Goal: Task Accomplishment & Management: Complete application form

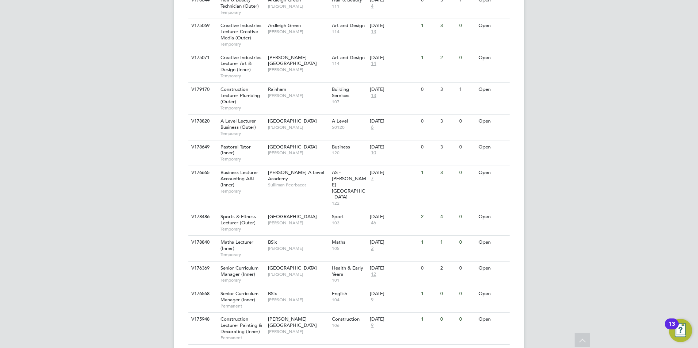
scroll to position [761, 0]
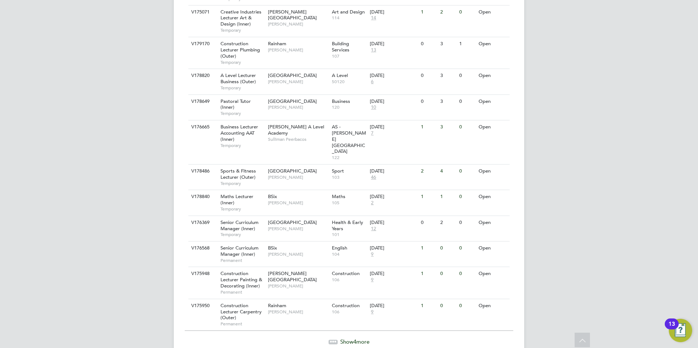
click at [342, 339] on span "Show 4 more" at bounding box center [354, 342] width 29 height 7
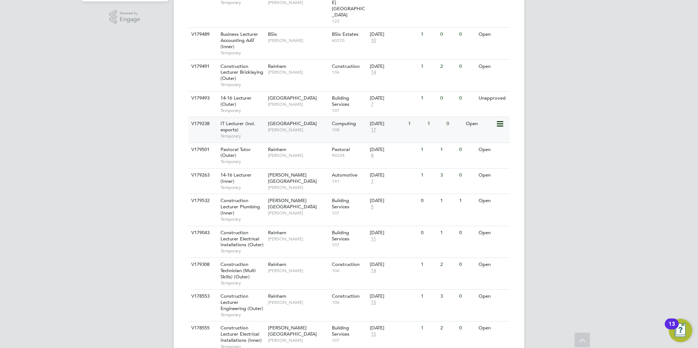
scroll to position [349, 0]
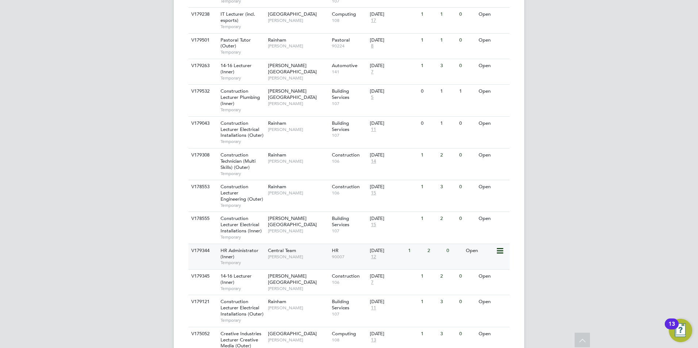
click at [291, 254] on span "Kirsty Hanmore" at bounding box center [298, 257] width 60 height 6
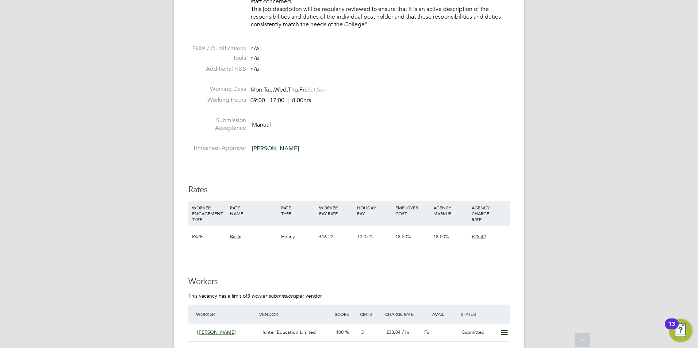
scroll to position [913, 0]
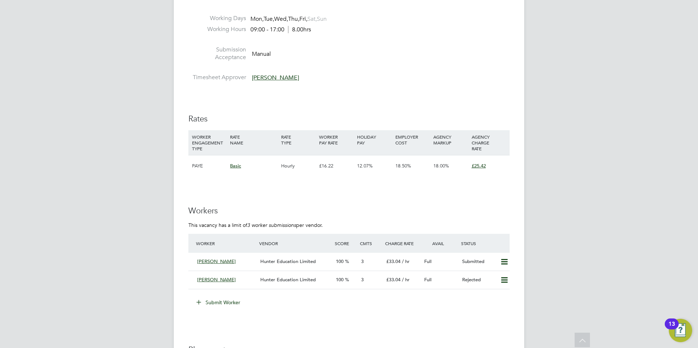
click at [233, 301] on button "Submit Worker" at bounding box center [218, 303] width 55 height 12
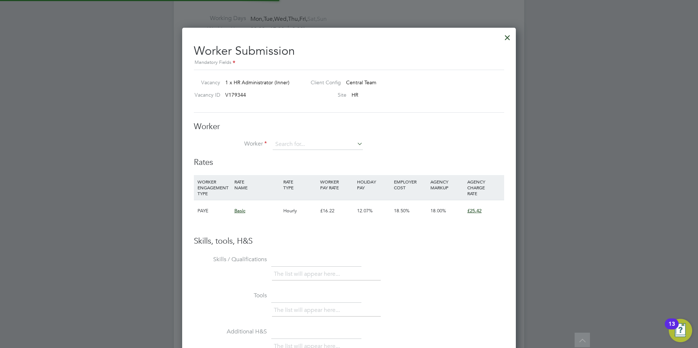
scroll to position [443, 334]
click at [302, 147] on input at bounding box center [318, 144] width 90 height 11
drag, startPoint x: 434, startPoint y: 138, endPoint x: 331, endPoint y: 151, distance: 104.1
click at [433, 138] on div "Worker Worker Worker Engagement Type" at bounding box center [349, 140] width 310 height 36
drag, startPoint x: 317, startPoint y: 150, endPoint x: 318, endPoint y: 146, distance: 4.2
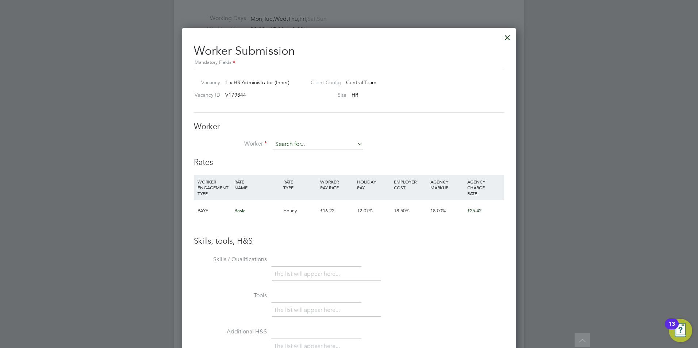
click at [317, 149] on input at bounding box center [318, 144] width 90 height 11
click at [324, 143] on input at bounding box center [318, 144] width 90 height 11
paste input "georginastrutt2005@yahoo.co.uk"
type input "georginastrutt2005@yahoo.co.uk"
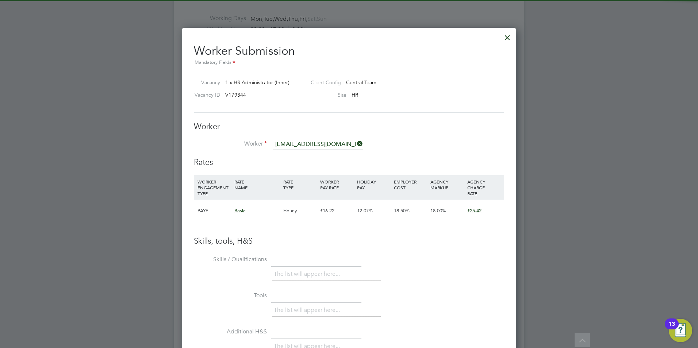
click at [356, 142] on icon at bounding box center [356, 144] width 0 height 10
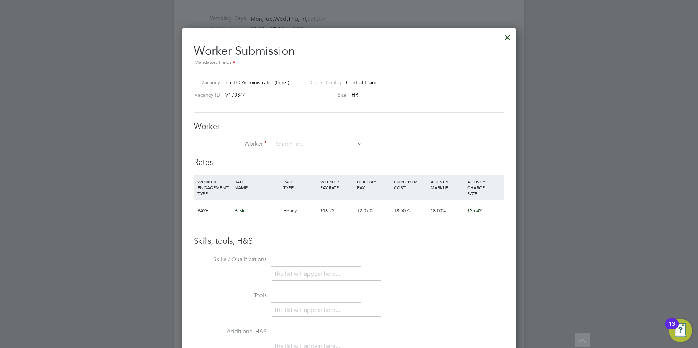
click at [506, 38] on div at bounding box center [507, 35] width 13 height 13
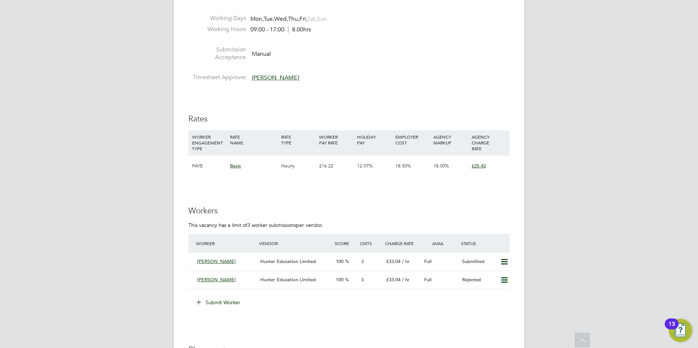
click at [236, 302] on button "Submit Worker" at bounding box center [218, 303] width 55 height 12
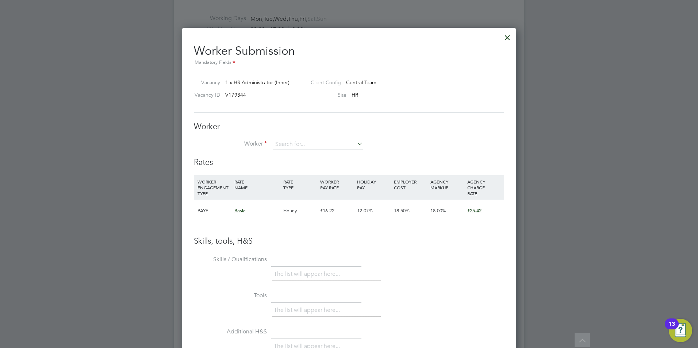
click at [316, 166] on li "+ Add new" at bounding box center [317, 165] width 91 height 10
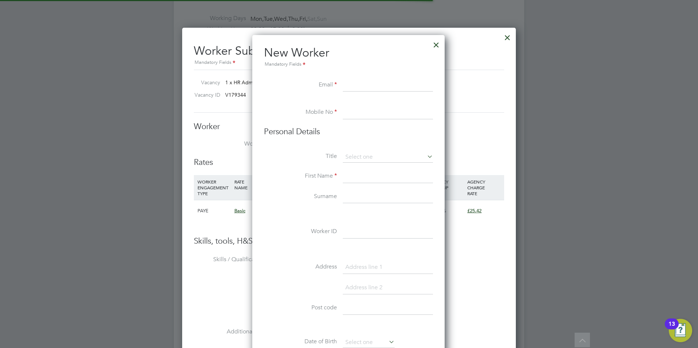
paste input "georginastrutt2005@yahoo.co.uk"
type input "georginastrutt2005@yahoo.co.uk"
click at [356, 116] on input at bounding box center [388, 112] width 90 height 13
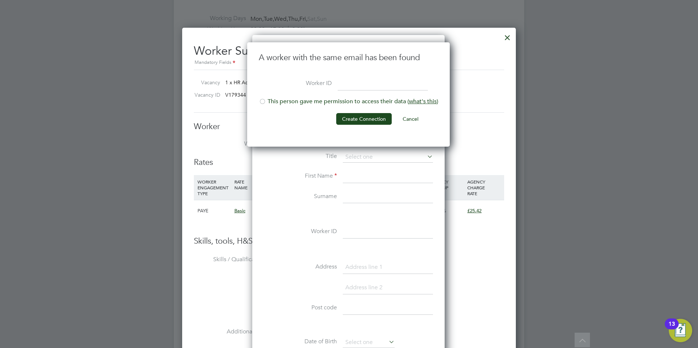
click at [317, 100] on li "This person gave me permission to access their data ( what's this )" at bounding box center [348, 105] width 179 height 15
click at [364, 118] on button "Create Connection" at bounding box center [364, 119] width 56 height 12
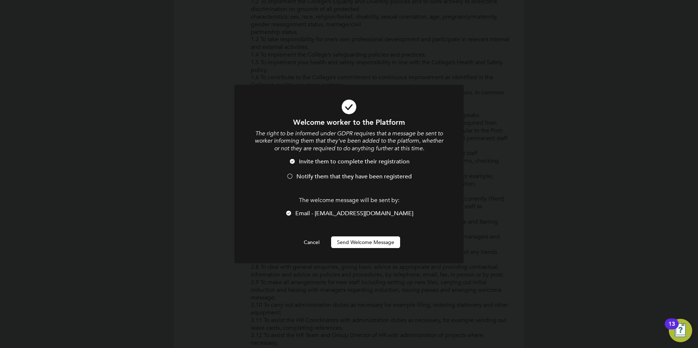
click at [318, 177] on span "Notify them that they have been registered" at bounding box center [354, 176] width 115 height 7
click at [352, 240] on button "Send Welcome Message" at bounding box center [365, 243] width 69 height 12
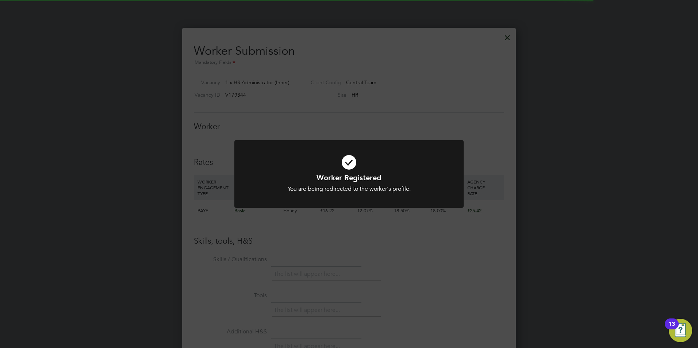
click at [365, 232] on div "Worker Registered You are being redirected to the worker's profile. Cancel Okay" at bounding box center [349, 174] width 698 height 348
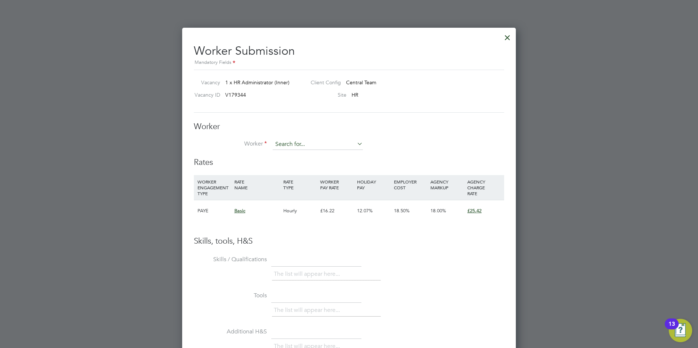
click at [304, 145] on input at bounding box center [318, 144] width 90 height 11
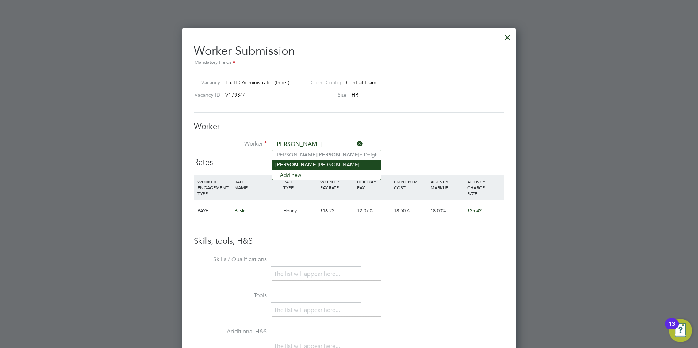
click at [302, 163] on li "Georg ina Strutt" at bounding box center [326, 165] width 108 height 10
type input "Georgina Strutt"
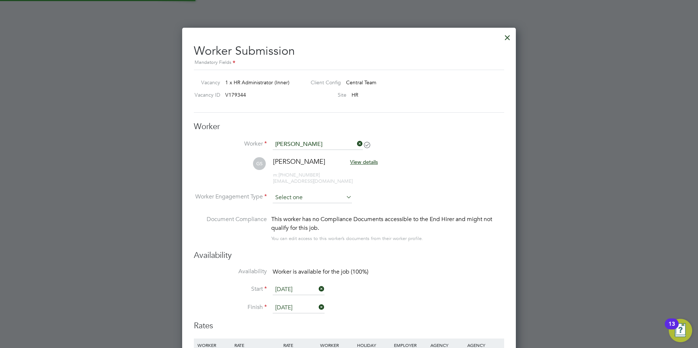
click at [305, 197] on input at bounding box center [312, 197] width 79 height 11
click at [307, 206] on li "Contract" at bounding box center [312, 207] width 80 height 9
type input "Contract"
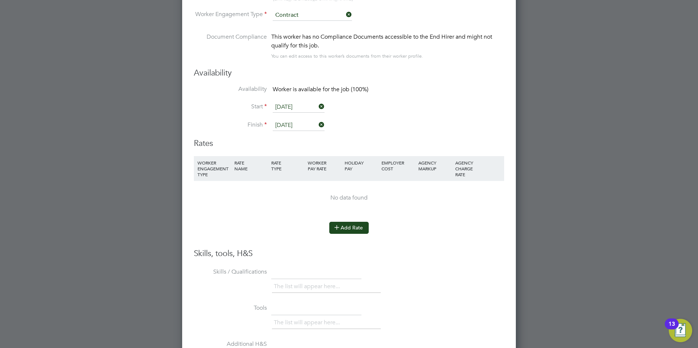
click at [343, 225] on button "Add Rate" at bounding box center [348, 228] width 39 height 12
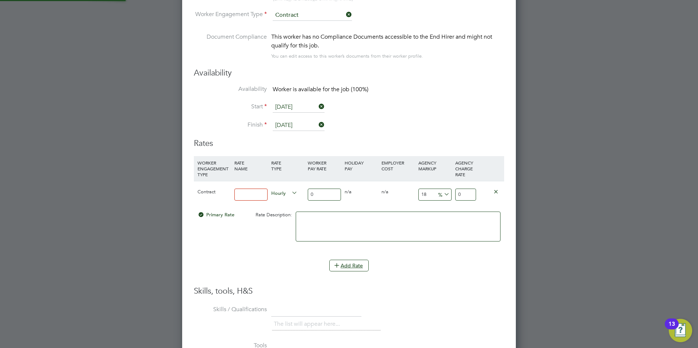
click at [259, 192] on input at bounding box center [250, 195] width 33 height 12
type input "Basic"
click at [317, 189] on input "0" at bounding box center [324, 195] width 33 height 12
type input "2"
type input "2.36"
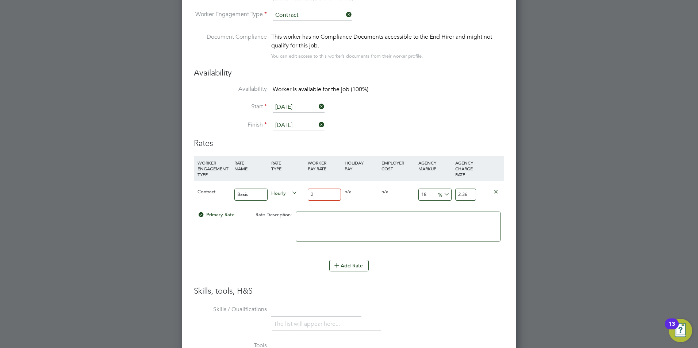
type input "22"
type input "25.96"
type input "22"
drag, startPoint x: 428, startPoint y: 192, endPoint x: 415, endPoint y: 190, distance: 13.0
click at [415, 190] on div "Contract Basic Hourly 22 0 n/a 0 n/a 18 3.96 % 25.96" at bounding box center [349, 194] width 310 height 27
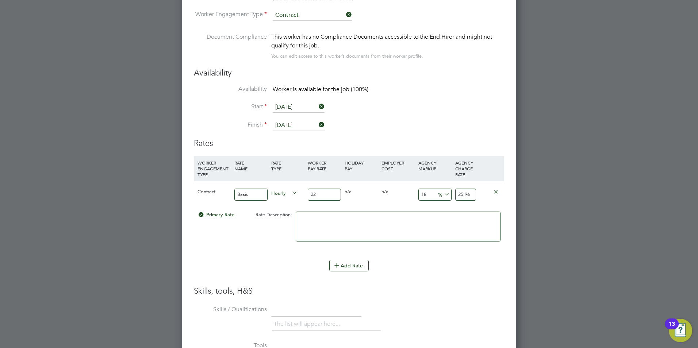
type input "1"
type input "22.22"
type input "18"
type input "25.96"
click at [445, 282] on li "WORKER ENGAGEMENT TYPE RATE NAME RATE TYPE WORKER PAY RATE HOLIDAY PAY EMPLOYER…" at bounding box center [349, 221] width 310 height 130
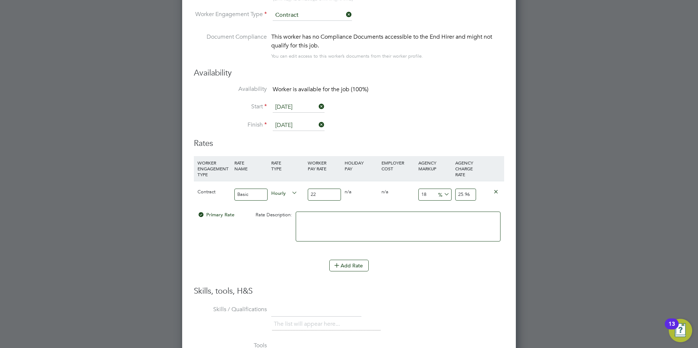
click at [332, 194] on input "22" at bounding box center [324, 195] width 33 height 12
type input "2"
type input "2.36"
type input "25"
type input "29.5"
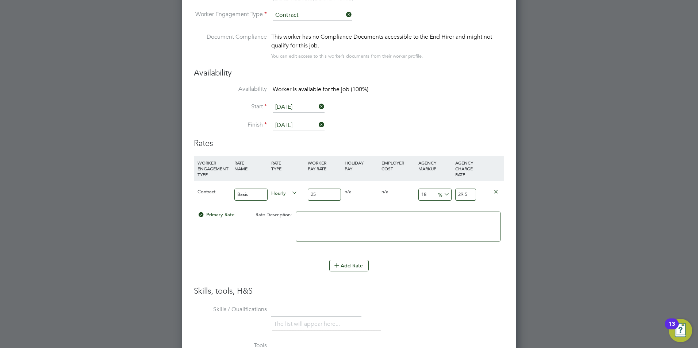
type input "25"
drag, startPoint x: 473, startPoint y: 276, endPoint x: 468, endPoint y: 275, distance: 5.4
click at [474, 276] on li "Add Rate" at bounding box center [349, 269] width 310 height 19
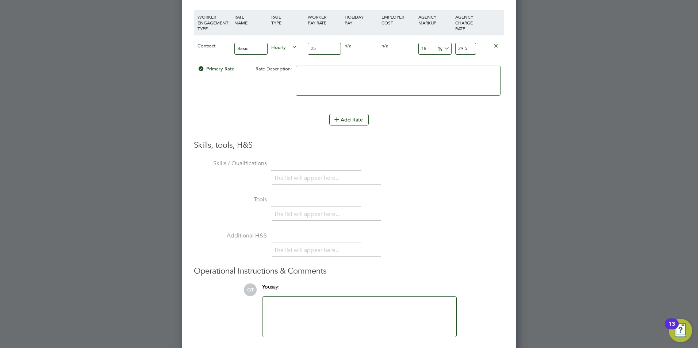
click at [340, 309] on div at bounding box center [359, 316] width 185 height 31
click at [363, 303] on div "Hunter standard terms and conditions. HUnter do not agree to the free temp to p…" at bounding box center [359, 316] width 185 height 31
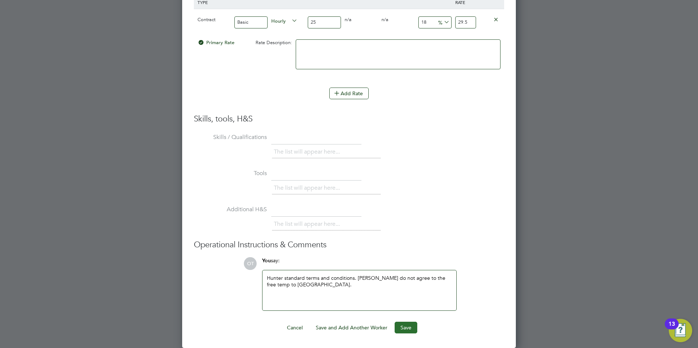
click at [401, 329] on button "Save" at bounding box center [406, 328] width 23 height 12
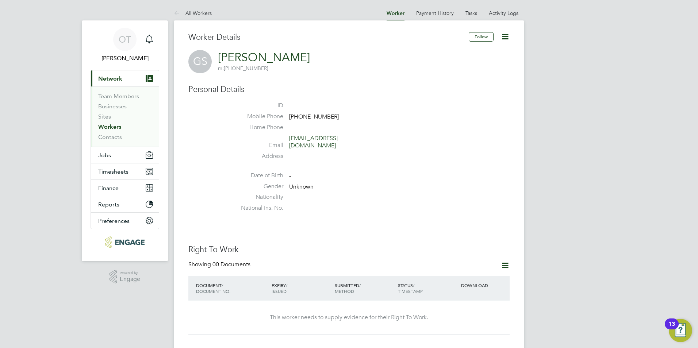
drag, startPoint x: 205, startPoint y: 12, endPoint x: 206, endPoint y: 18, distance: 5.5
click at [205, 12] on link "All Workers" at bounding box center [193, 13] width 38 height 7
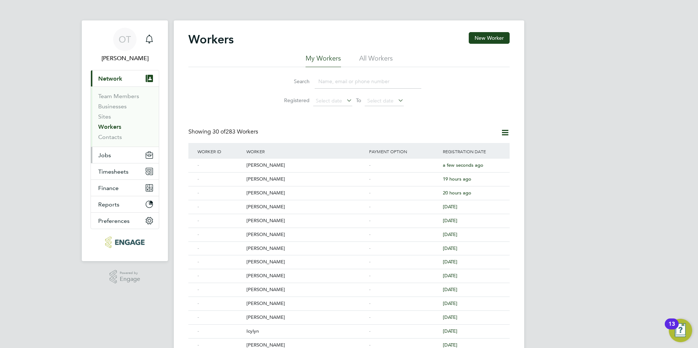
click at [119, 154] on button "Jobs" at bounding box center [125, 155] width 68 height 16
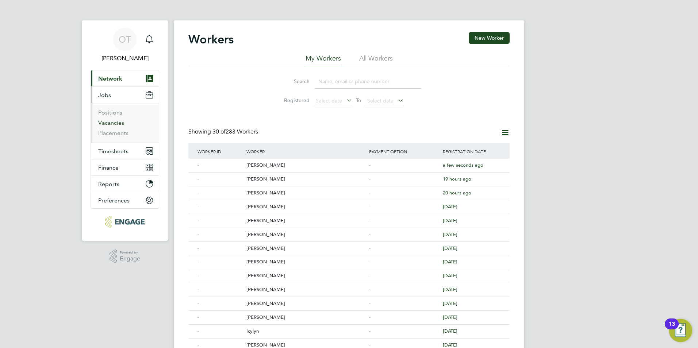
click at [115, 120] on link "Vacancies" at bounding box center [111, 122] width 26 height 7
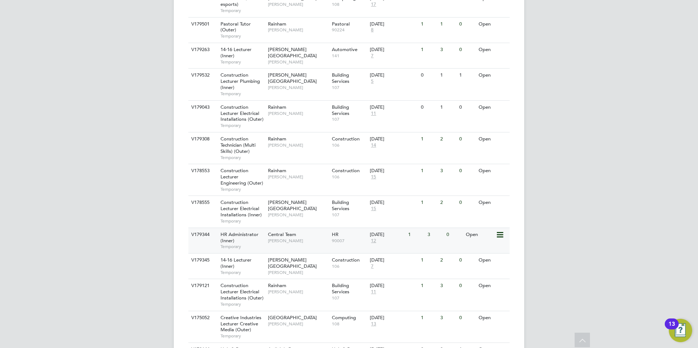
click at [286, 238] on span "[PERSON_NAME]" at bounding box center [298, 241] width 60 height 6
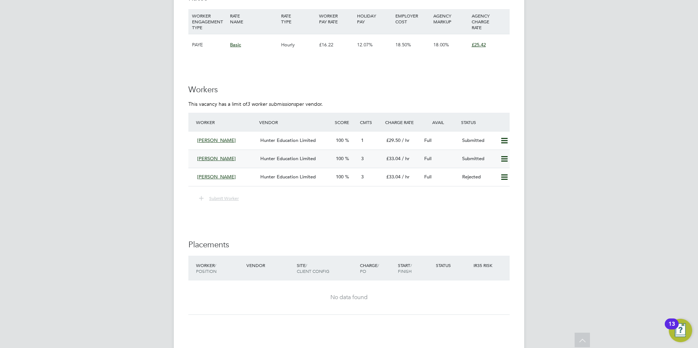
drag, startPoint x: 290, startPoint y: 138, endPoint x: 303, endPoint y: 167, distance: 32.3
click at [302, 139] on span "Hunter Education Limited" at bounding box center [288, 140] width 56 height 6
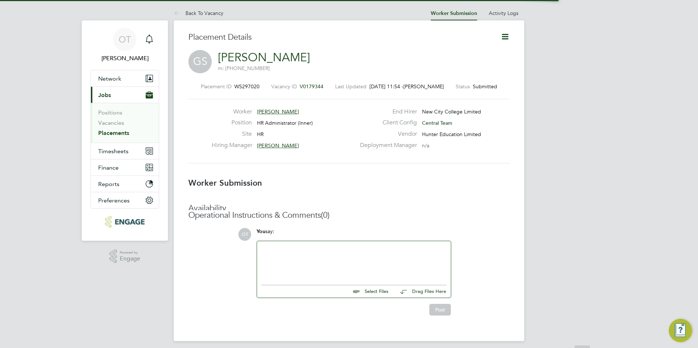
scroll to position [4, 4]
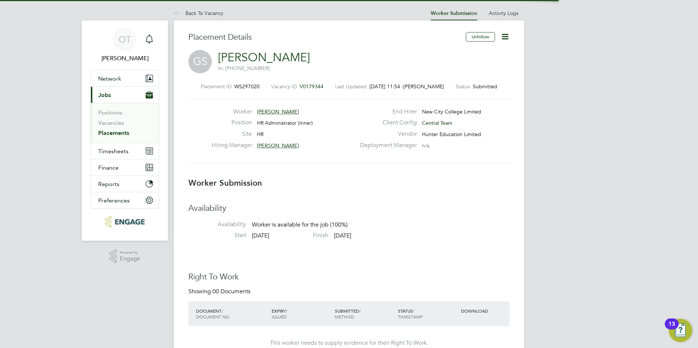
click at [505, 35] on icon at bounding box center [505, 36] width 9 height 9
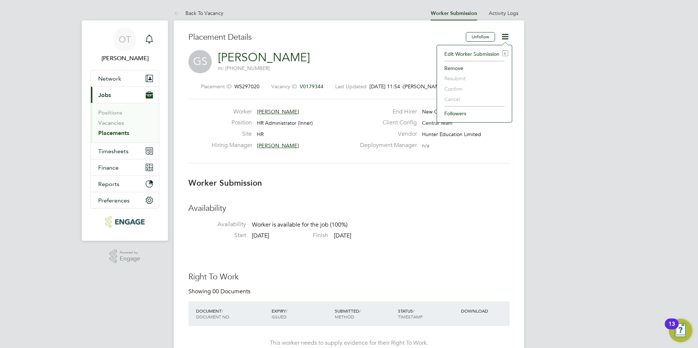
click at [464, 49] on li "Edit Worker Submission e" at bounding box center [475, 54] width 68 height 10
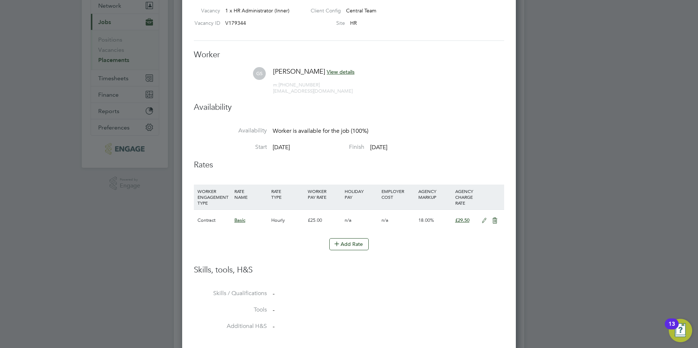
click at [484, 221] on icon at bounding box center [484, 221] width 9 height 6
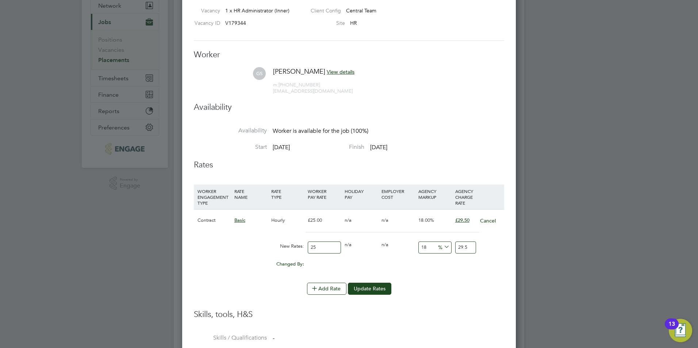
click at [325, 247] on input "25" at bounding box center [324, 248] width 33 height 12
type input "2"
type input "2.36"
type input "28"
type input "33.04"
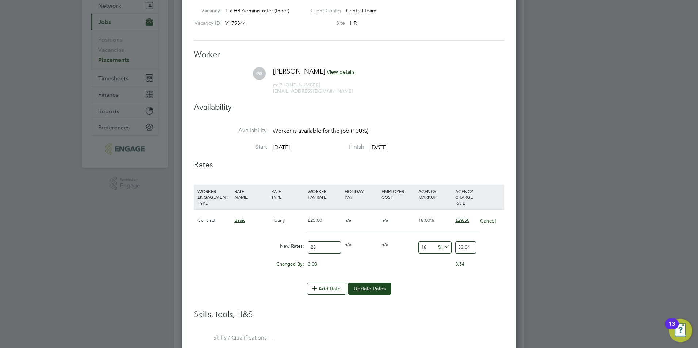
type input "2"
type input "2.36"
type input "26"
type input "30.68"
type input "26"
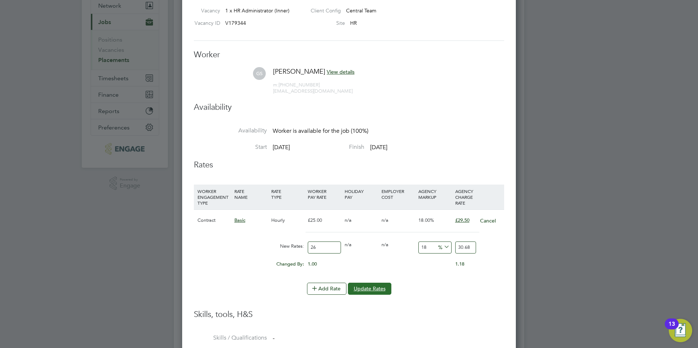
click at [379, 287] on button "Update Rates" at bounding box center [369, 289] width 43 height 12
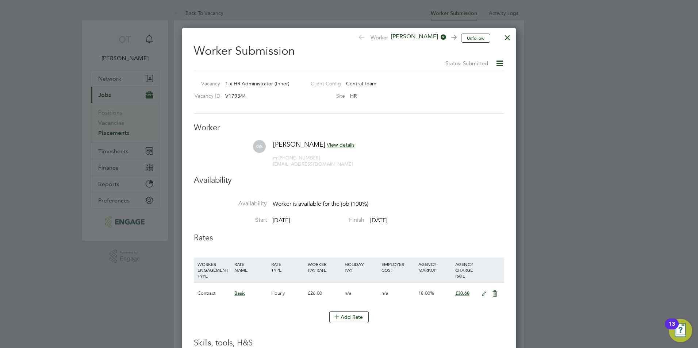
click at [506, 35] on div at bounding box center [507, 35] width 13 height 13
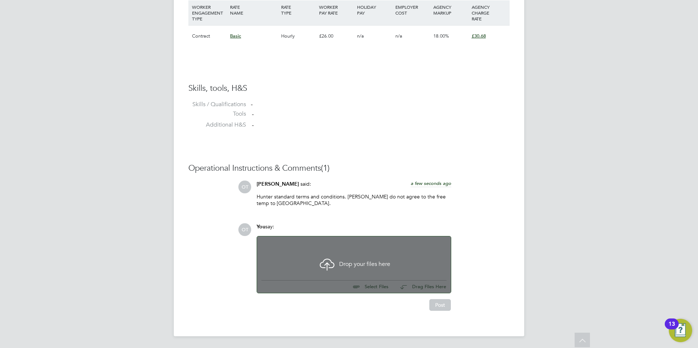
click at [299, 247] on div at bounding box center [353, 256] width 185 height 31
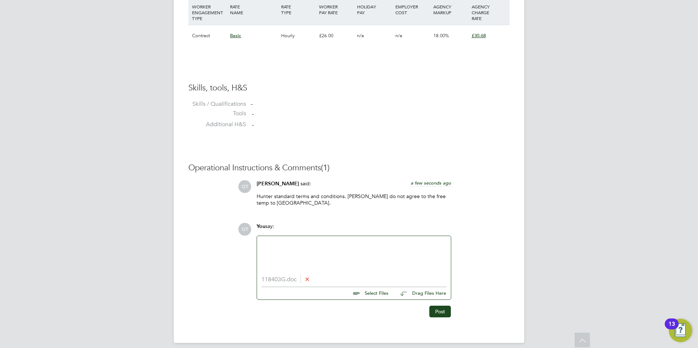
drag, startPoint x: 294, startPoint y: 248, endPoint x: 306, endPoint y: 238, distance: 15.3
click at [297, 247] on div at bounding box center [353, 256] width 185 height 31
click at [309, 260] on div "Has previously worked in college as HR administrator, experience in being on in…" at bounding box center [353, 256] width 185 height 31
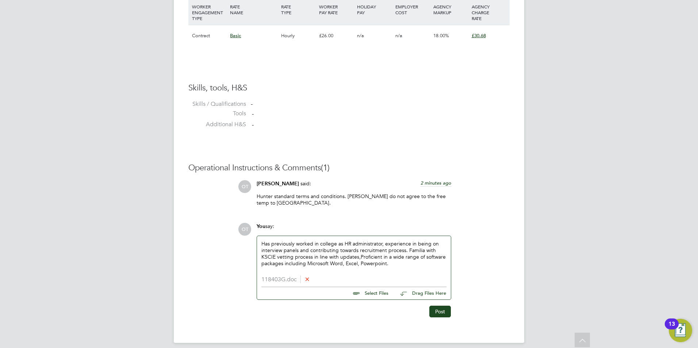
click at [390, 263] on div "Has previously worked in college as HR administrator, experience in being on in…" at bounding box center [353, 256] width 185 height 31
click at [443, 309] on button "Post" at bounding box center [440, 312] width 22 height 12
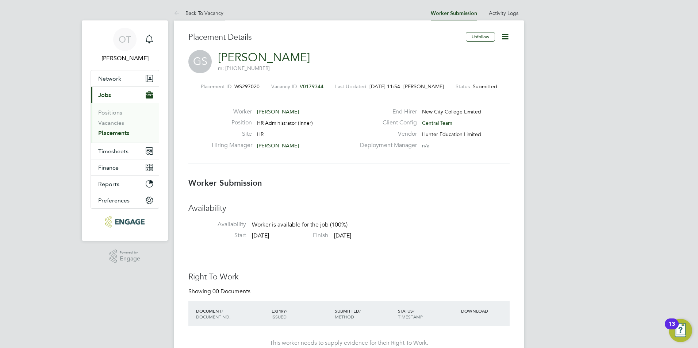
click at [219, 16] on link "Back To Vacancy" at bounding box center [199, 13] width 50 height 7
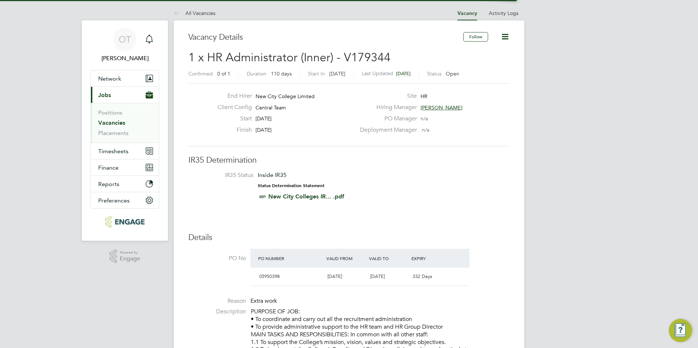
scroll to position [12, 76]
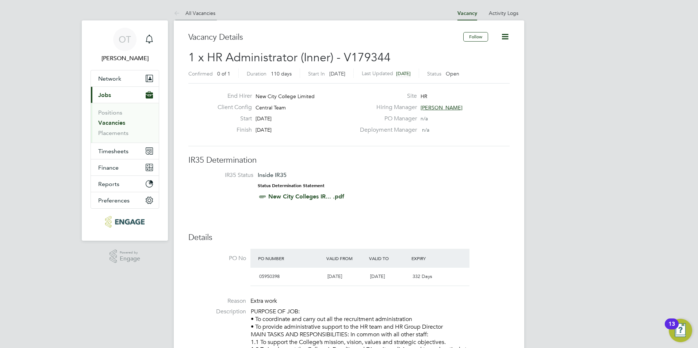
click at [213, 13] on link "All Vacancies" at bounding box center [195, 13] width 42 height 7
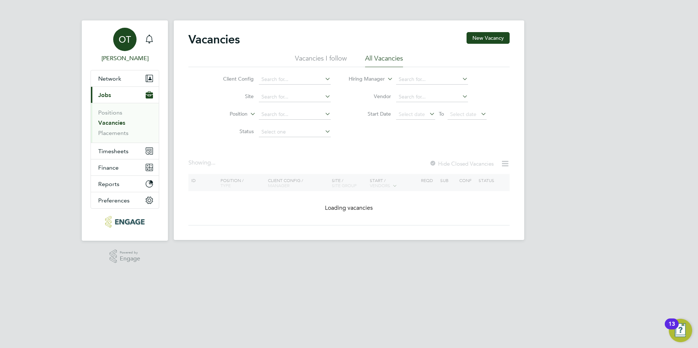
click at [157, 34] on link "OT Olivia Triassi" at bounding box center [125, 45] width 69 height 35
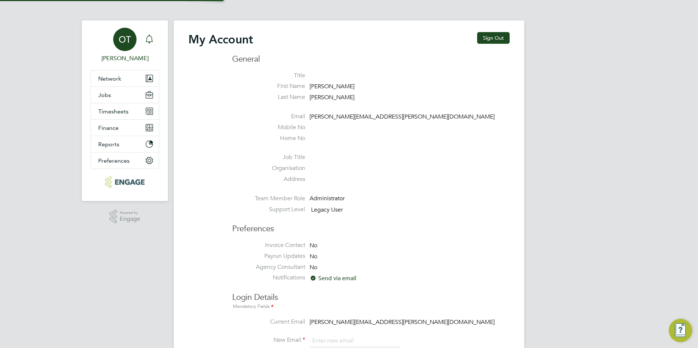
type input "olivia.triassi@huntereducation.co.uk"
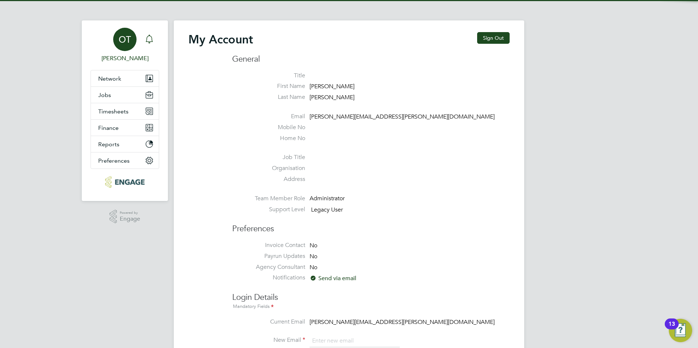
click at [148, 37] on icon "Main navigation" at bounding box center [149, 38] width 7 height 7
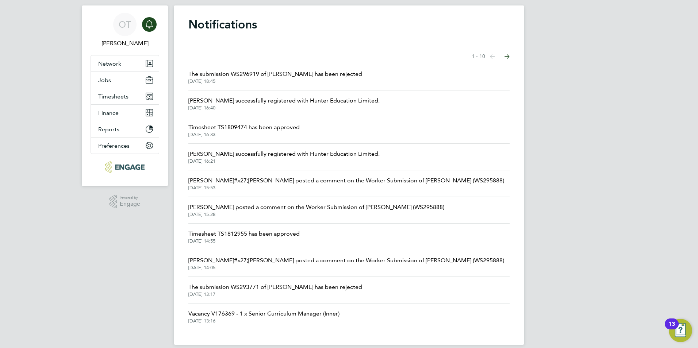
scroll to position [23, 0]
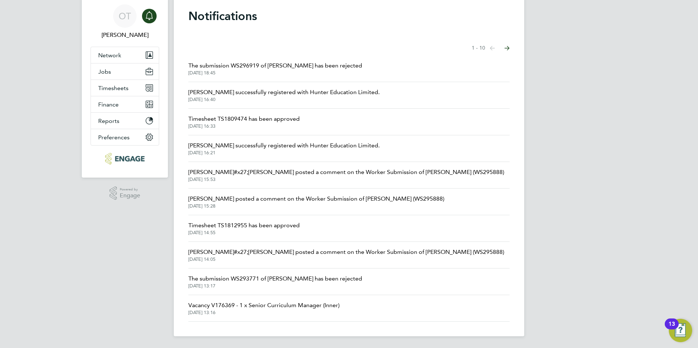
click at [341, 275] on span "The submission WS293771 of Yvonne Ward has been rejected" at bounding box center [275, 279] width 174 height 9
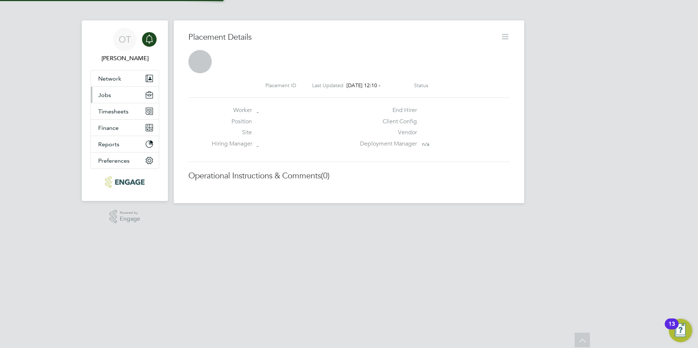
scroll to position [12, 144]
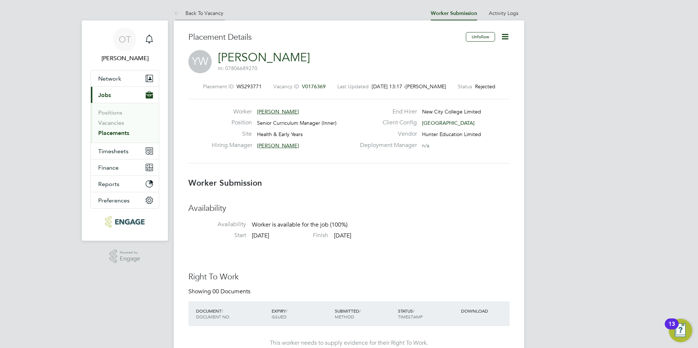
click at [217, 13] on link "Back To Vacancy" at bounding box center [199, 13] width 50 height 7
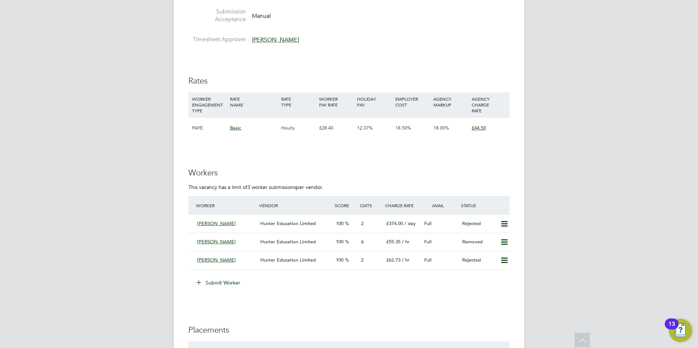
click at [226, 277] on button "Submit Worker" at bounding box center [218, 283] width 55 height 12
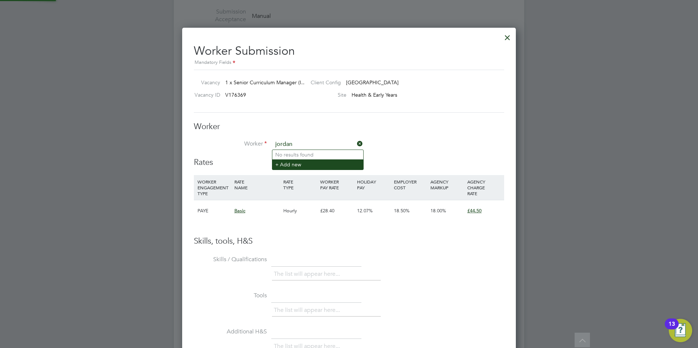
type input "jordan"
click at [304, 164] on li "+ Add new" at bounding box center [317, 165] width 91 height 10
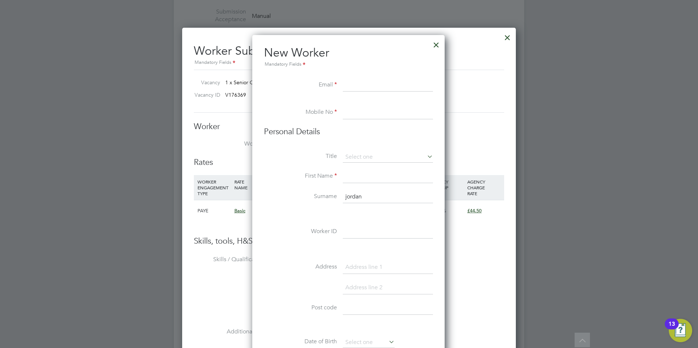
paste input "jskinner190289@gmail.com"
type input "jskinner190289@gmail.com"
click at [365, 115] on input at bounding box center [388, 112] width 90 height 13
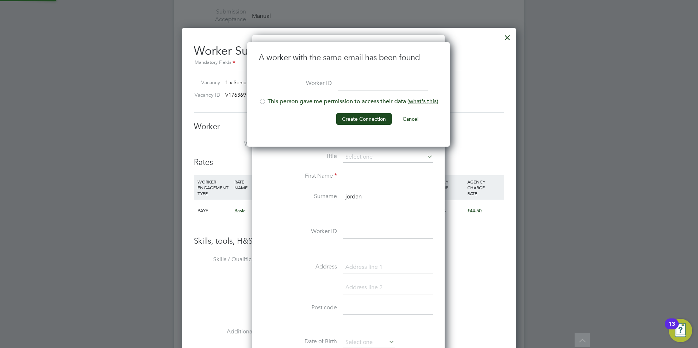
scroll to position [105, 204]
click at [331, 100] on li "This person gave me permission to access their data ( what's this )" at bounding box center [348, 105] width 179 height 15
click at [354, 115] on button "Create Connection" at bounding box center [364, 119] width 56 height 12
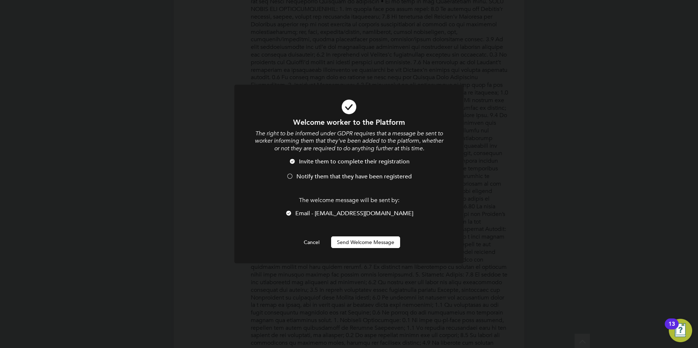
scroll to position [0, 0]
click at [322, 177] on span "Notify them that they have been registered" at bounding box center [354, 176] width 115 height 7
click at [368, 244] on button "Send Welcome Message" at bounding box center [365, 243] width 69 height 12
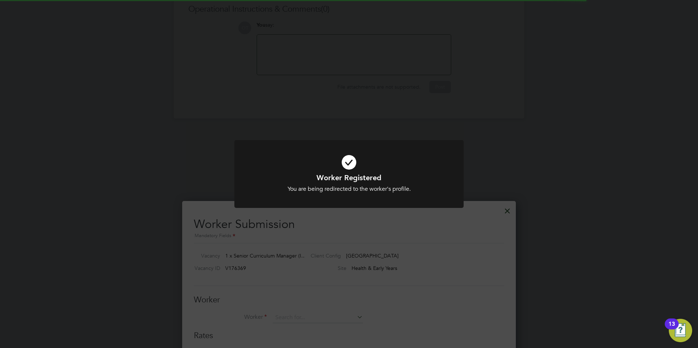
scroll to position [913, 0]
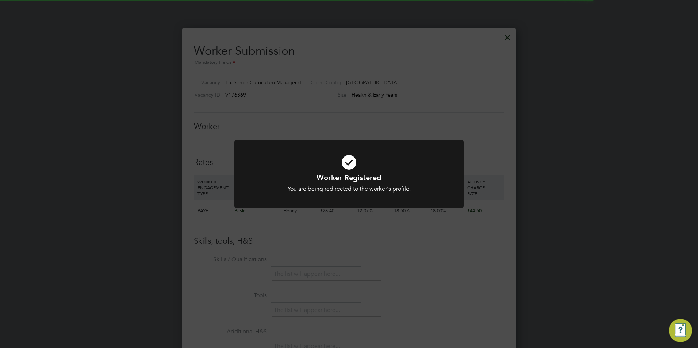
click at [401, 118] on div "Worker Registered You are being redirected to the worker's profile. Cancel Okay" at bounding box center [349, 174] width 698 height 348
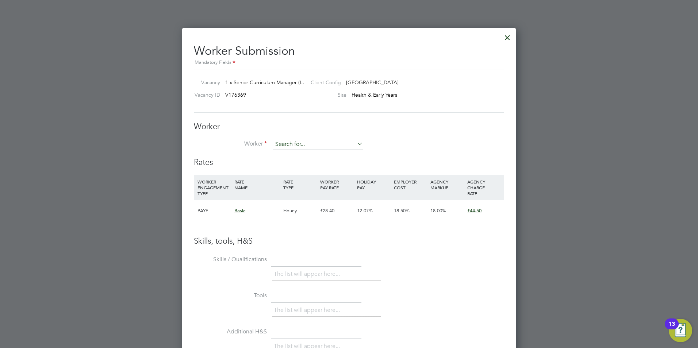
click at [349, 143] on input at bounding box center [318, 144] width 90 height 11
click at [309, 154] on li "Jorda n Skinner" at bounding box center [317, 155] width 91 height 10
type input "[PERSON_NAME]"
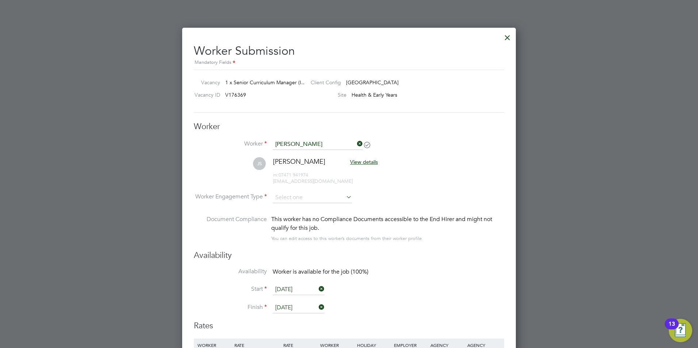
scroll to position [607, 334]
click at [304, 198] on input at bounding box center [312, 197] width 79 height 11
click at [308, 207] on li "Contract" at bounding box center [312, 207] width 80 height 9
type input "Contract"
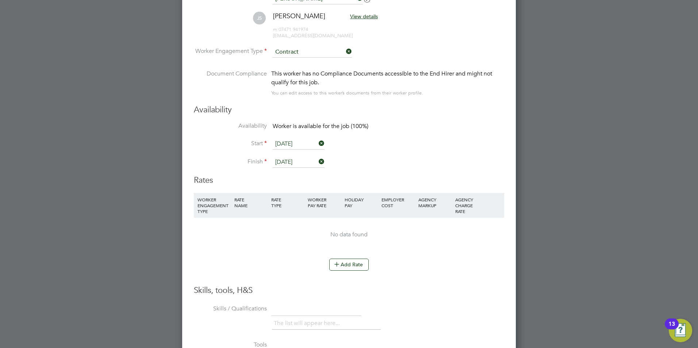
scroll to position [1059, 0]
click at [355, 263] on button "Add Rate" at bounding box center [348, 265] width 39 height 12
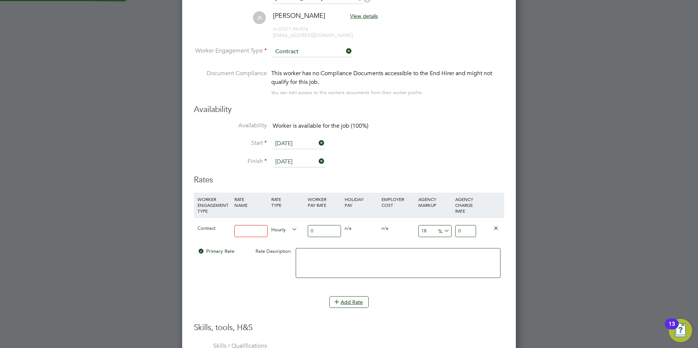
scroll to position [676, 334]
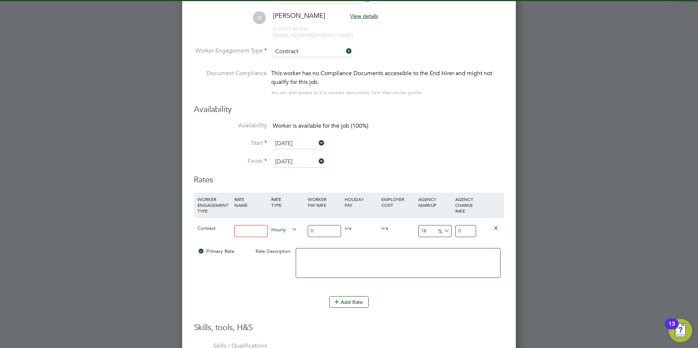
drag, startPoint x: 257, startPoint y: 232, endPoint x: 263, endPoint y: 232, distance: 5.1
click at [257, 232] on input at bounding box center [250, 231] width 33 height 12
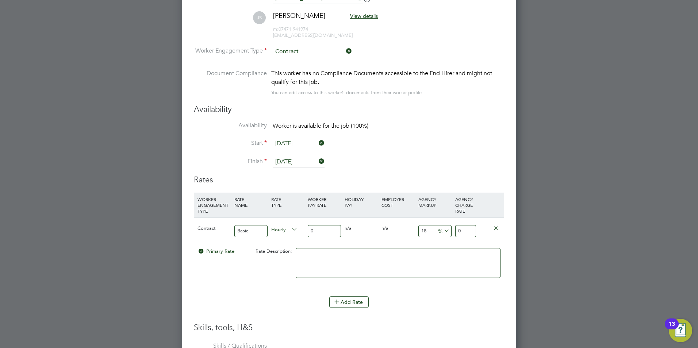
type input "Basic"
click at [332, 232] on input "0" at bounding box center [324, 231] width 33 height 12
type input "5"
type input "5.9"
type input "58"
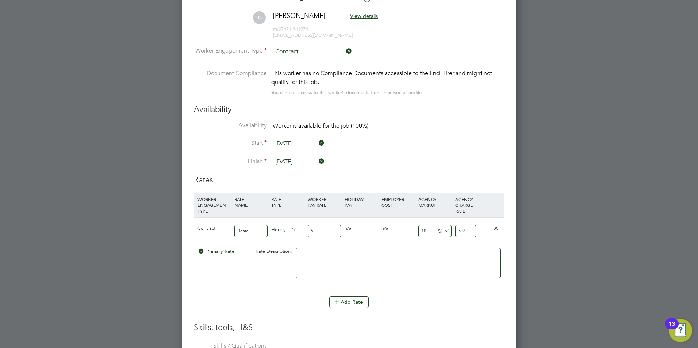
type input "68.44"
type input "58"
drag, startPoint x: 429, startPoint y: 236, endPoint x: 432, endPoint y: 233, distance: 4.3
click at [429, 236] on input "18" at bounding box center [434, 231] width 33 height 12
drag, startPoint x: 424, startPoint y: 233, endPoint x: 418, endPoint y: 234, distance: 5.9
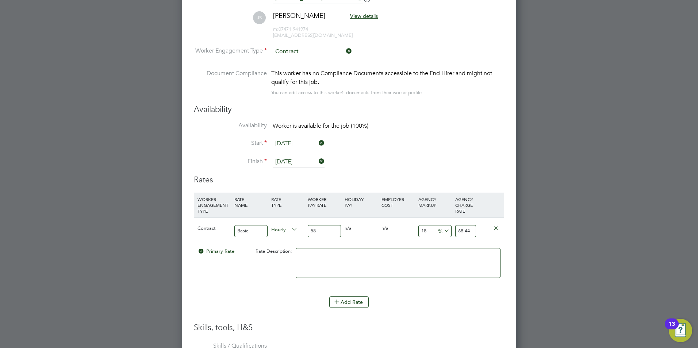
click at [418, 234] on input "18" at bounding box center [434, 231] width 33 height 12
type input "2"
type input "59.16"
type input "23"
type input "71.34"
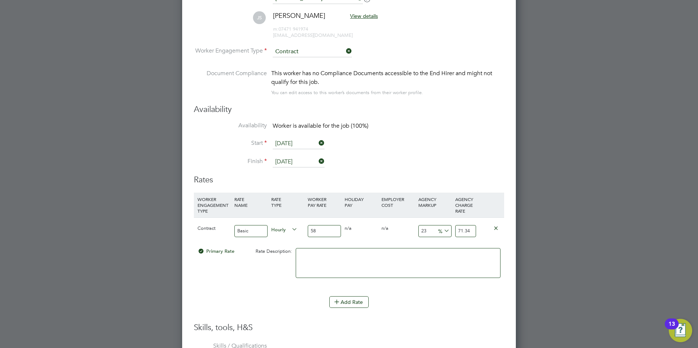
type input "23"
click at [414, 294] on li "WORKER ENGAGEMENT TYPE RATE NAME RATE TYPE WORKER PAY RATE HOLIDAY PAY EMPLOYER…" at bounding box center [349, 245] width 310 height 104
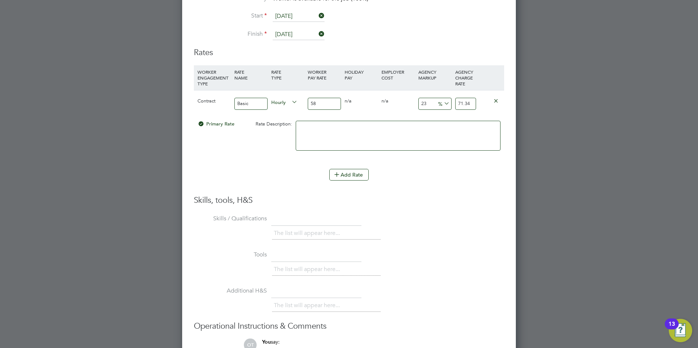
scroll to position [1268, 0]
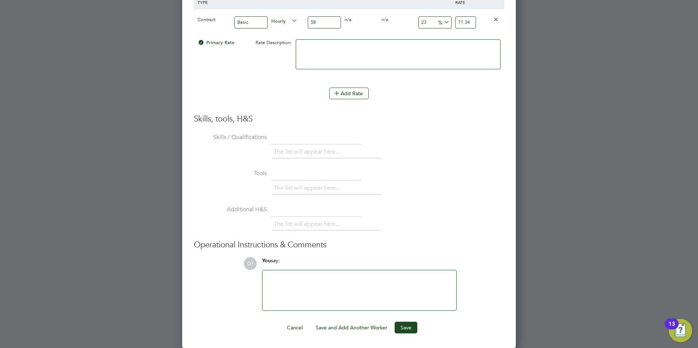
drag, startPoint x: 342, startPoint y: 291, endPoint x: 331, endPoint y: 282, distance: 14.3
click at [339, 288] on div at bounding box center [359, 290] width 185 height 31
click at [363, 278] on div "Hunter standard terms and conditions. HUnter do not agree to the free temp to p…" at bounding box center [359, 290] width 185 height 31
click at [404, 329] on button "Save" at bounding box center [406, 328] width 23 height 12
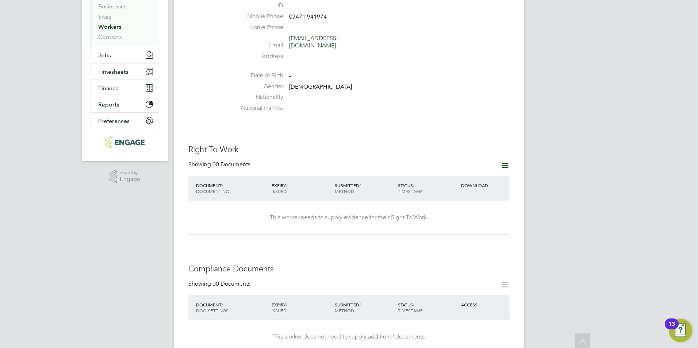
scroll to position [0, 0]
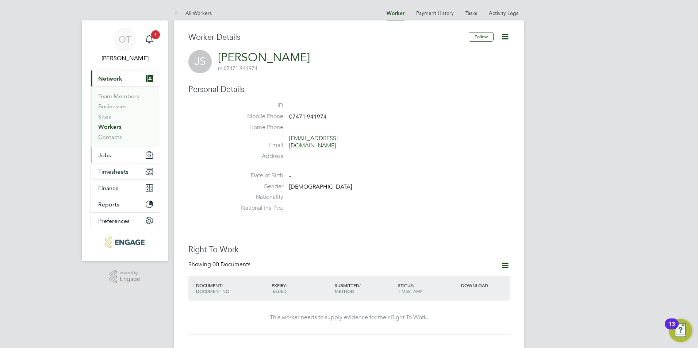
click at [119, 153] on button "Jobs" at bounding box center [125, 155] width 68 height 16
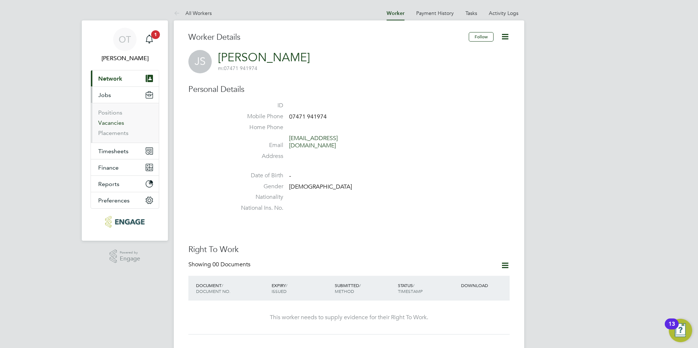
drag, startPoint x: 114, startPoint y: 122, endPoint x: 169, endPoint y: 142, distance: 58.1
click at [114, 122] on link "Vacancies" at bounding box center [111, 122] width 26 height 7
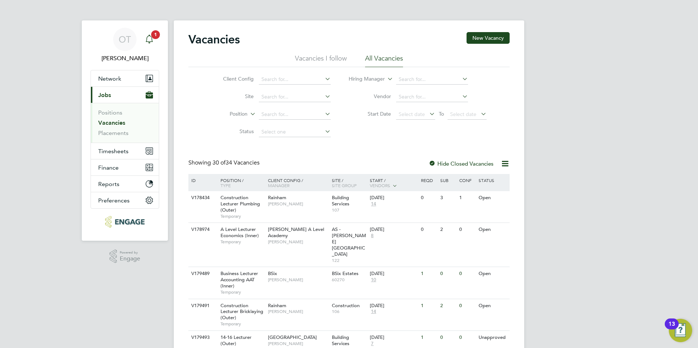
click at [150, 31] on link "Notifications 1" at bounding box center [149, 39] width 15 height 23
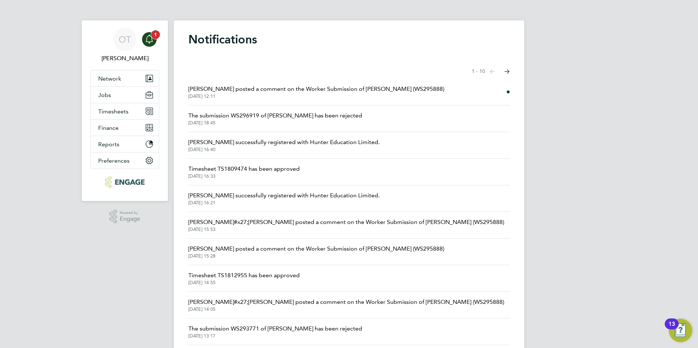
click at [154, 38] on app-alerts-badge "1" at bounding box center [155, 35] width 9 height 10
click at [118, 96] on button "Jobs" at bounding box center [125, 95] width 68 height 16
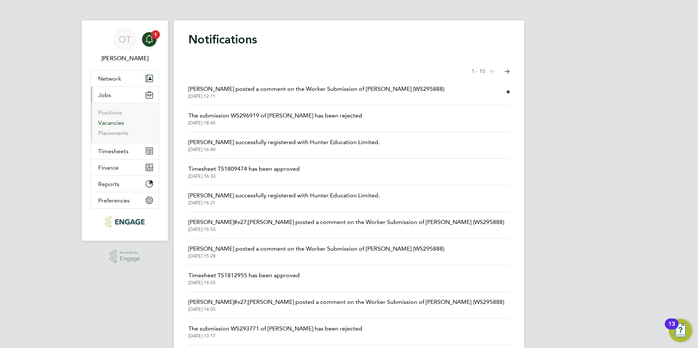
click at [116, 122] on link "Vacancies" at bounding box center [111, 122] width 26 height 7
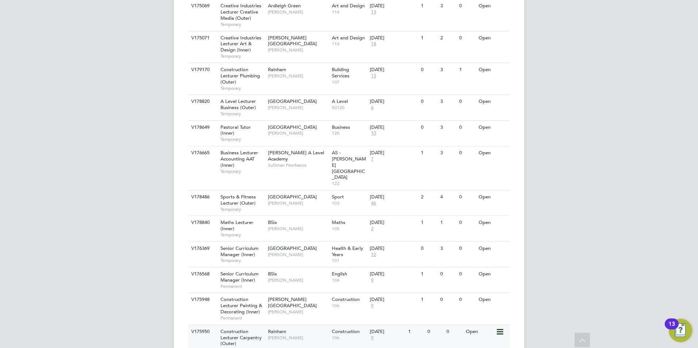
scroll to position [761, 0]
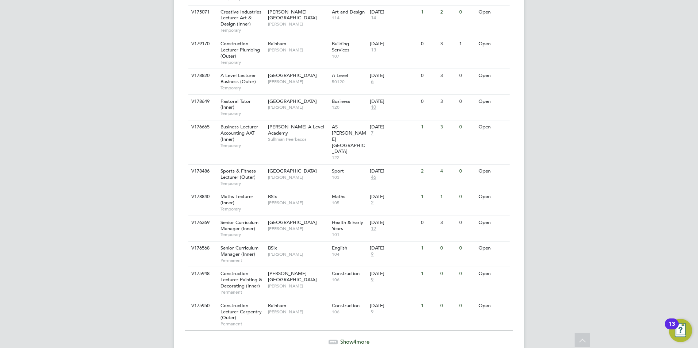
click at [340, 339] on span "Show 4 more" at bounding box center [354, 342] width 29 height 7
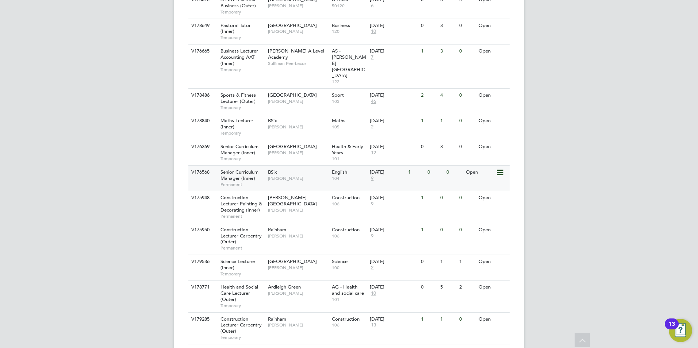
scroll to position [824, 0]
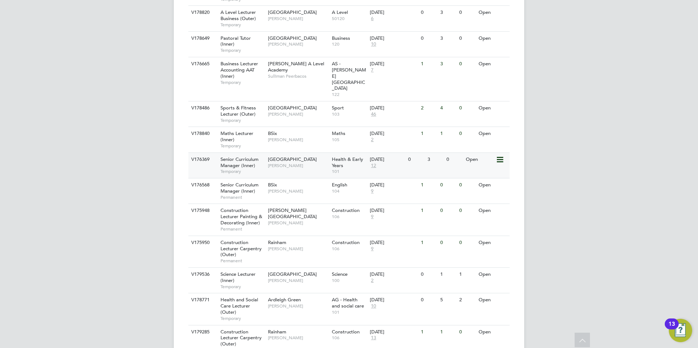
click at [295, 163] on span "[PERSON_NAME]" at bounding box center [298, 166] width 60 height 6
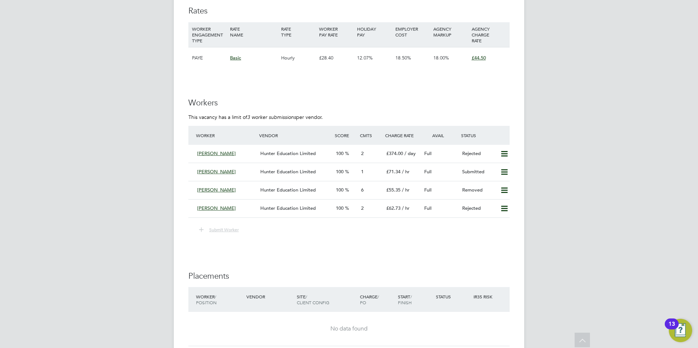
scroll to position [986, 0]
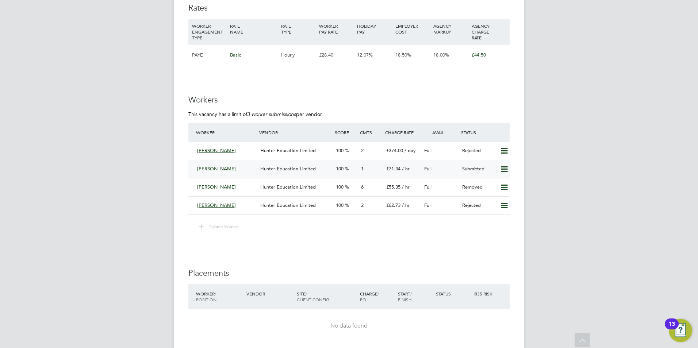
click at [293, 166] on span "Hunter Education Limited" at bounding box center [288, 169] width 56 height 6
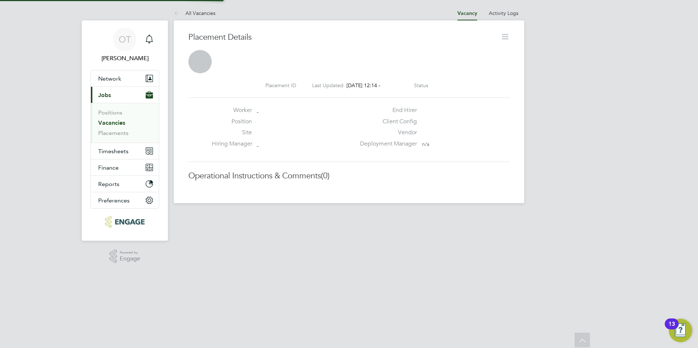
scroll to position [4, 4]
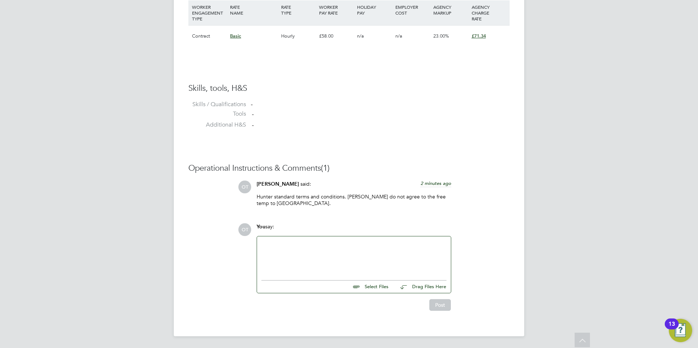
click at [376, 285] on input "file" at bounding box center [392, 286] width 110 height 10
type input "C:\fakepath\118404J.docx"
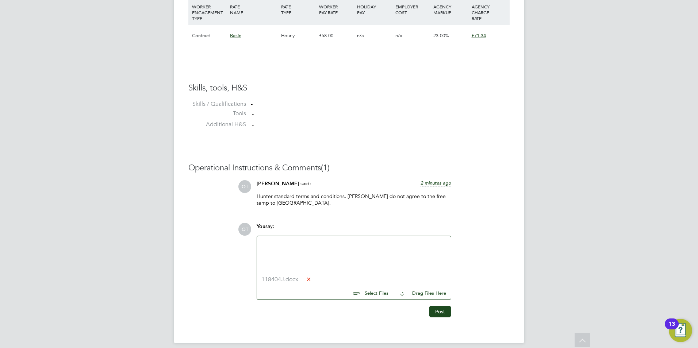
click at [291, 253] on div at bounding box center [353, 256] width 185 height 31
click at [414, 249] on div "Has been a curriculum manager for colleges in the area for over" at bounding box center [353, 256] width 185 height 31
click at [288, 243] on div "Has been a curriculum manager for colleges in the area for over 4 years now. Ha…" at bounding box center [353, 256] width 185 height 31
click at [399, 253] on div "Has been a agency curriculum manager for colleges in the area for over 4 years …" at bounding box center [353, 256] width 185 height 31
drag, startPoint x: 408, startPoint y: 250, endPoint x: 401, endPoint y: 253, distance: 6.9
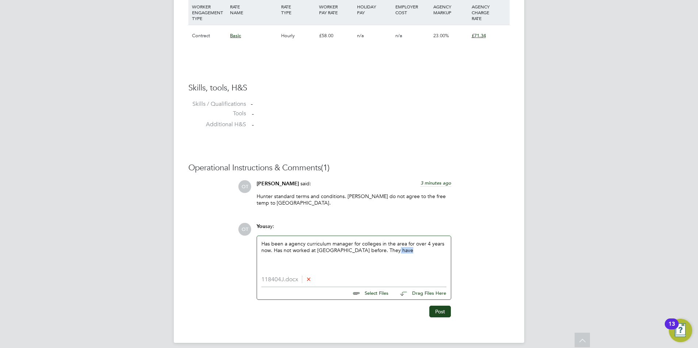
click at [392, 253] on div "Has been a agency curriculum manager for colleges in the area for over 4 years …" at bounding box center [353, 256] width 185 height 31
click at [403, 252] on div "Has been a agency curriculum manager for colleges in the area for over 4 years …" at bounding box center [353, 256] width 185 height 31
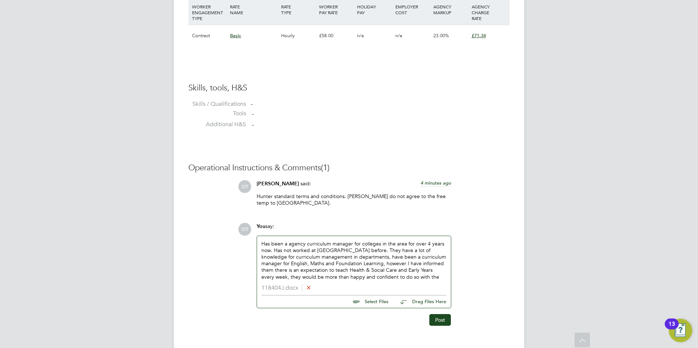
click at [415, 281] on div "Has been a agency curriculum manager for colleges in the area for over 4 years …" at bounding box center [354, 260] width 194 height 49
click at [414, 281] on div "Has been a agency curriculum manager for colleges in the area for over 4 years …" at bounding box center [354, 260] width 194 height 49
click at [410, 278] on div "Has been a agency curriculum manager for colleges in the area for over 4 years …" at bounding box center [353, 261] width 185 height 40
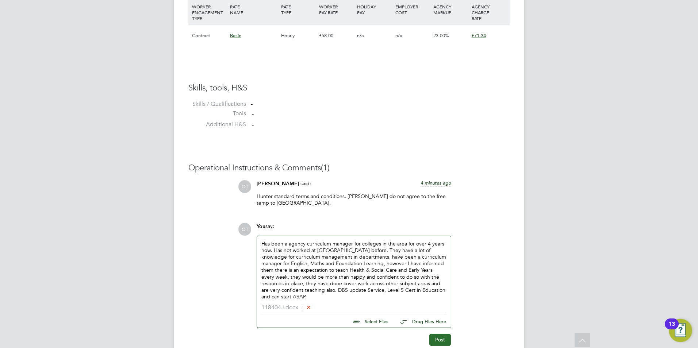
click at [438, 341] on button "Post" at bounding box center [440, 340] width 22 height 12
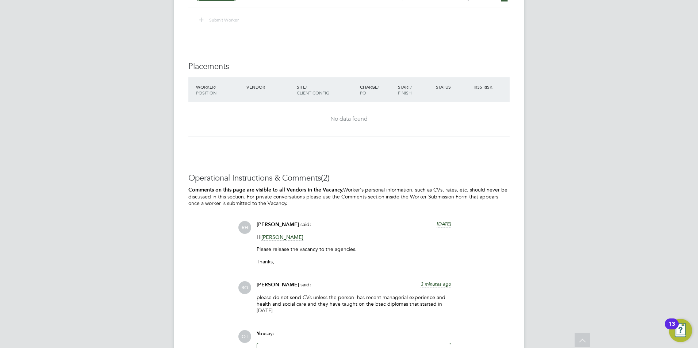
scroll to position [1056, 0]
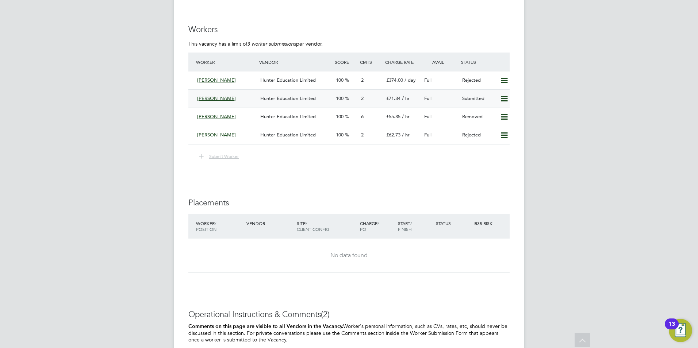
click at [508, 96] on icon at bounding box center [504, 99] width 9 height 6
click at [499, 104] on li "Remove" at bounding box center [494, 107] width 28 height 10
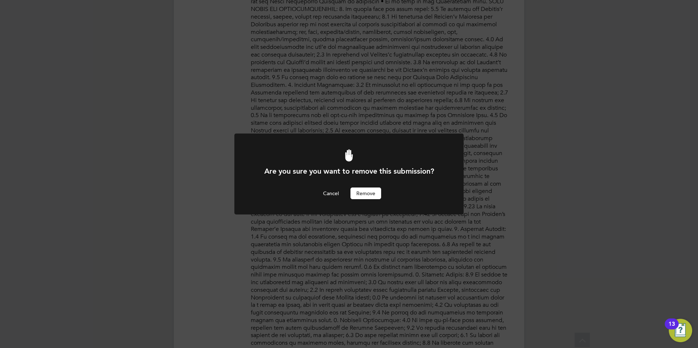
click at [364, 179] on div "Are you sure you want to remove this submission? Cancel Remove" at bounding box center [349, 183] width 190 height 33
click at [369, 193] on button "Remove" at bounding box center [366, 194] width 31 height 12
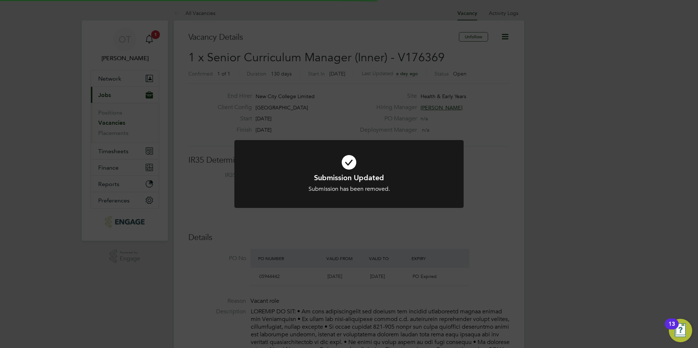
click at [361, 197] on div at bounding box center [348, 174] width 229 height 68
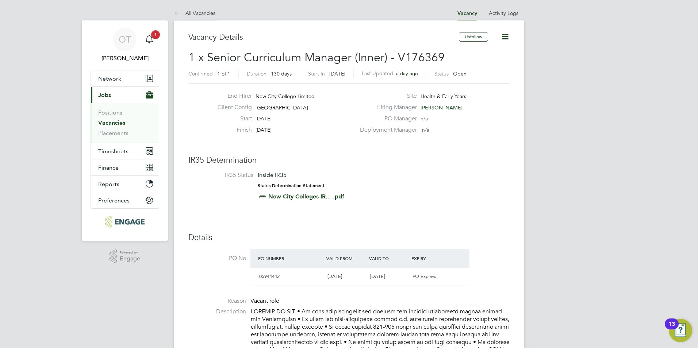
click at [204, 15] on link "All Vacancies" at bounding box center [195, 13] width 42 height 7
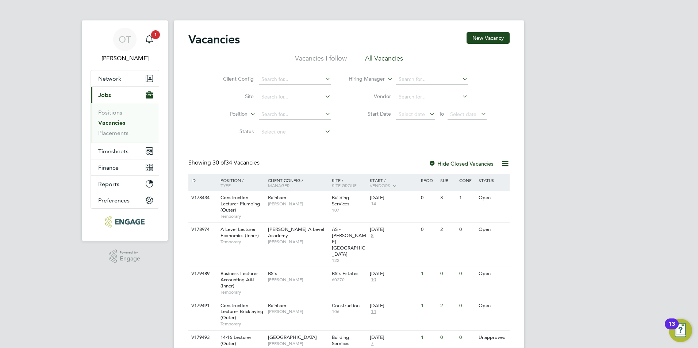
drag, startPoint x: 379, startPoint y: 209, endPoint x: 604, endPoint y: 233, distance: 225.5
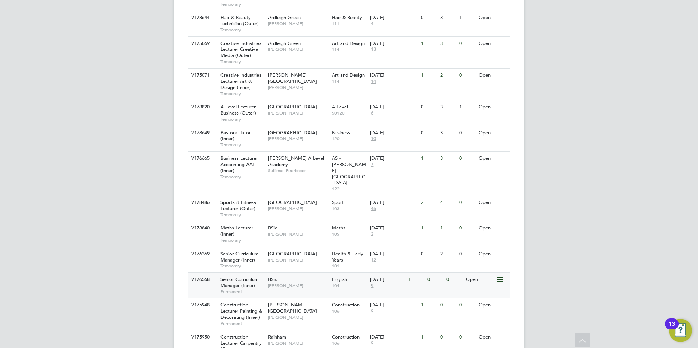
scroll to position [761, 0]
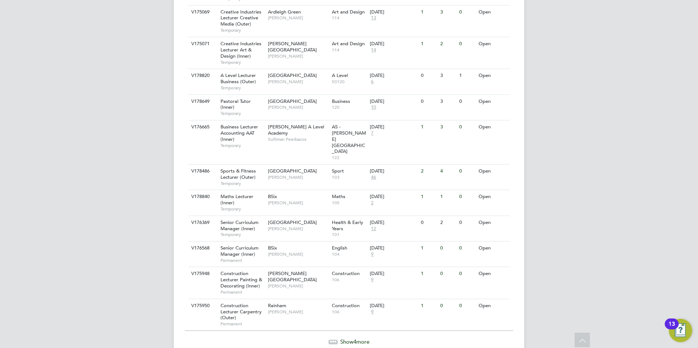
click at [350, 339] on span "Show 4 more" at bounding box center [354, 342] width 29 height 7
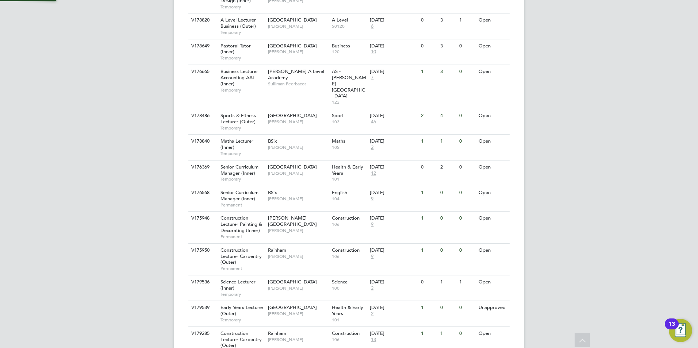
scroll to position [854, 0]
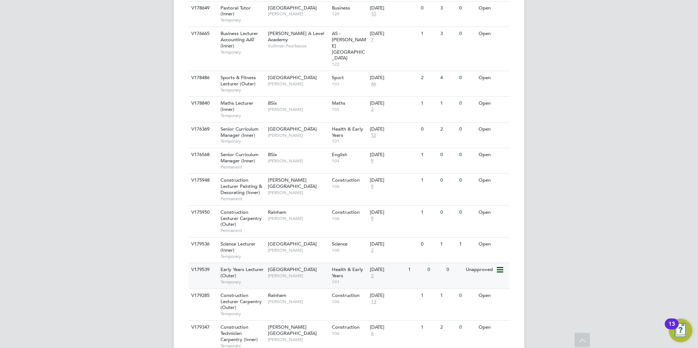
click at [295, 273] on span "[PERSON_NAME]" at bounding box center [298, 276] width 60 height 6
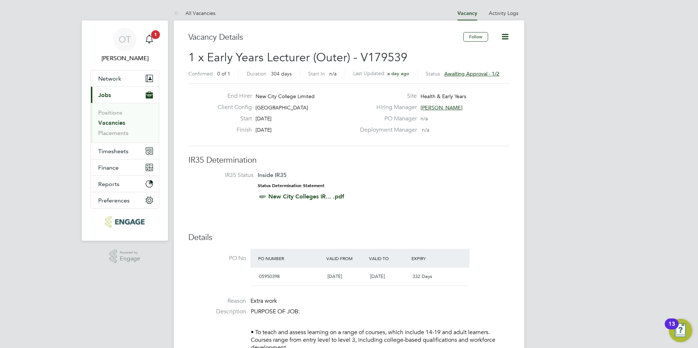
click at [455, 72] on span "Awaiting approval - 1/2" at bounding box center [471, 73] width 55 height 7
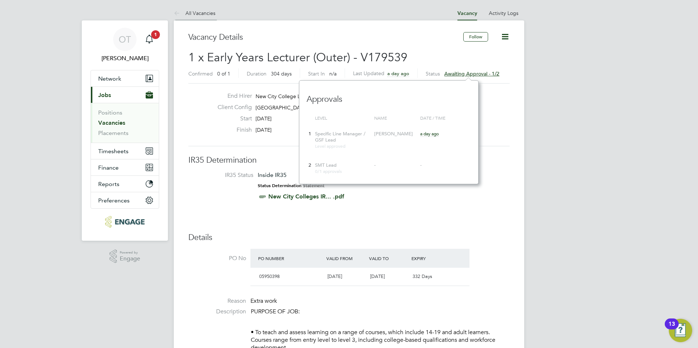
click at [206, 12] on link "All Vacancies" at bounding box center [195, 13] width 42 height 7
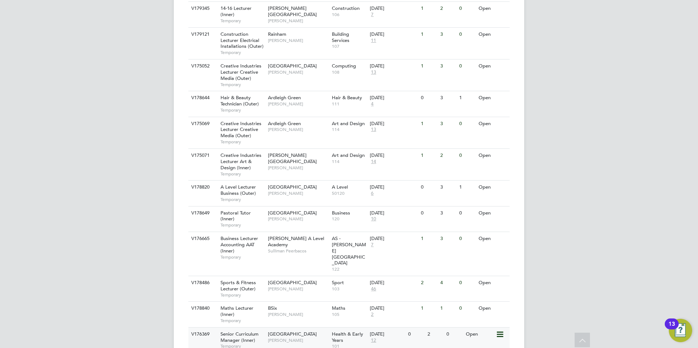
scroll to position [761, 0]
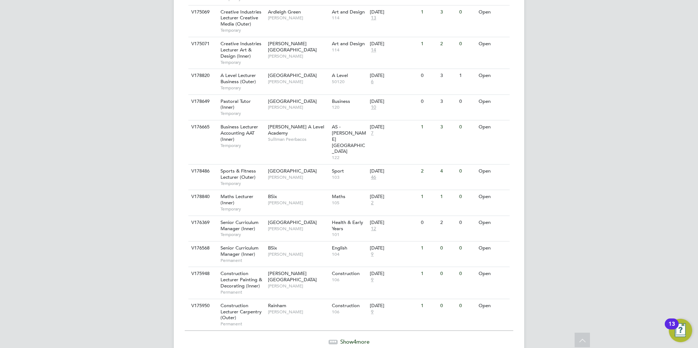
click at [355, 339] on span "4" at bounding box center [354, 342] width 3 height 7
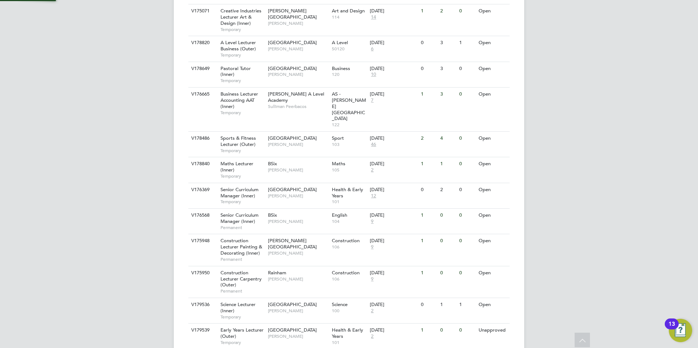
scroll to position [854, 0]
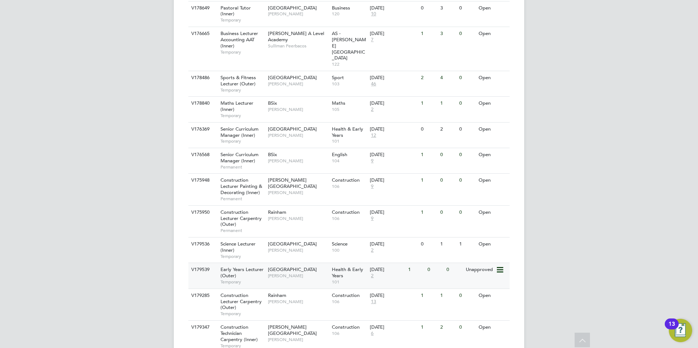
click at [301, 267] on span "[GEOGRAPHIC_DATA]" at bounding box center [292, 270] width 49 height 6
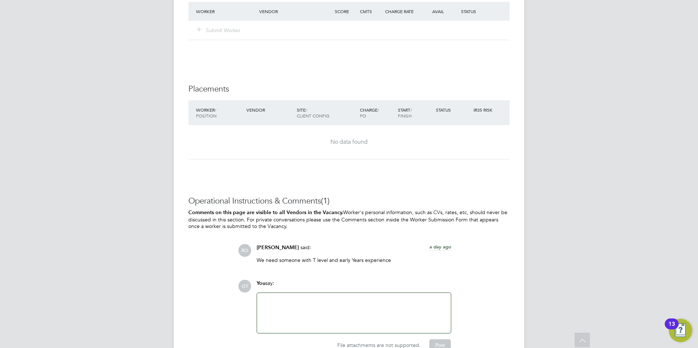
scroll to position [1366, 0]
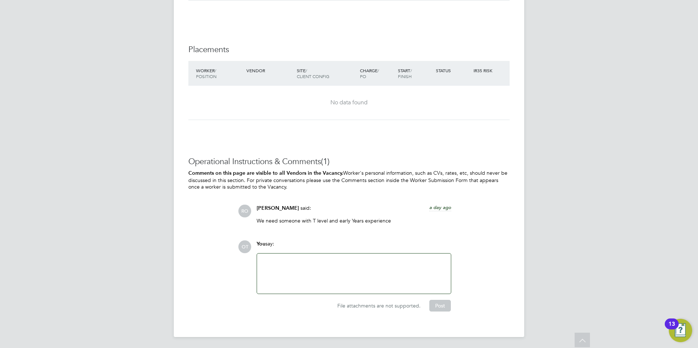
click at [339, 263] on div at bounding box center [353, 273] width 185 height 31
drag, startPoint x: 383, startPoint y: 220, endPoint x: 259, endPoint y: 217, distance: 124.6
click at [259, 217] on div "[PERSON_NAME] said: a day ago We need someone with T level and early Years expe…" at bounding box center [354, 217] width 202 height 25
click at [366, 234] on div "Operational Instructions & Comments (1) Comments on this page are visible to al…" at bounding box center [348, 235] width 321 height 156
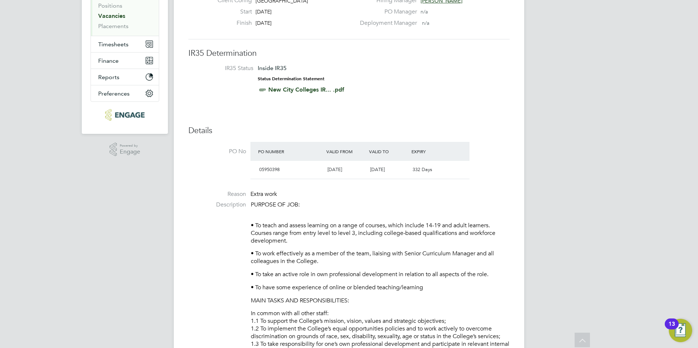
scroll to position [0, 0]
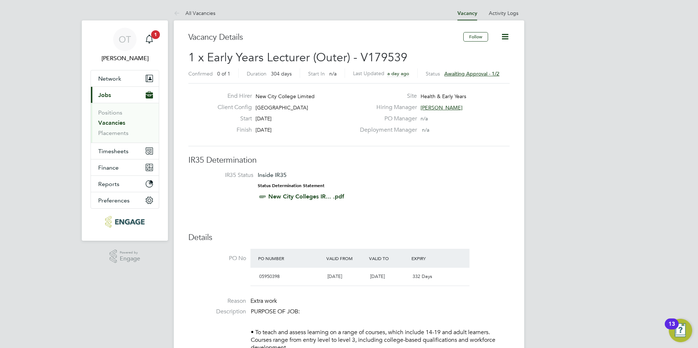
click at [451, 107] on span "[PERSON_NAME]" at bounding box center [442, 107] width 42 height 7
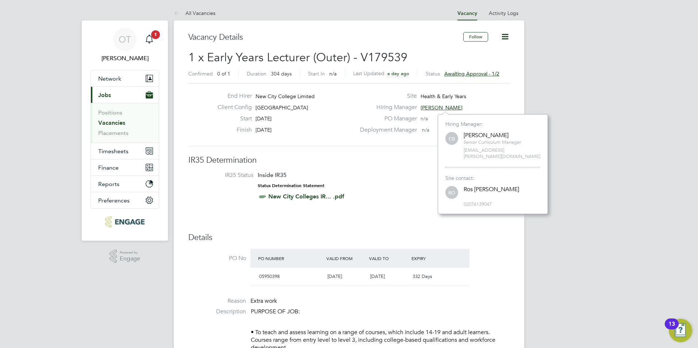
scroll to position [93, 110]
click at [203, 12] on link "All Vacancies" at bounding box center [195, 13] width 42 height 7
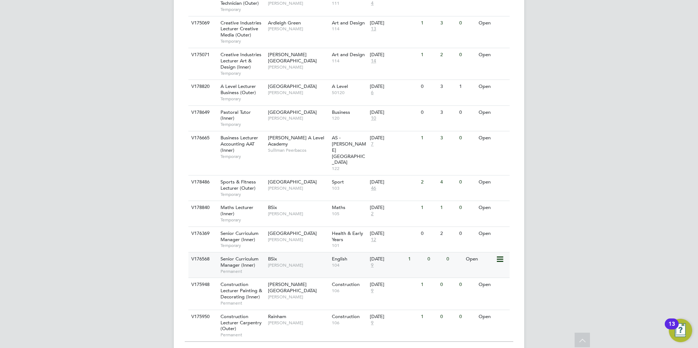
scroll to position [761, 0]
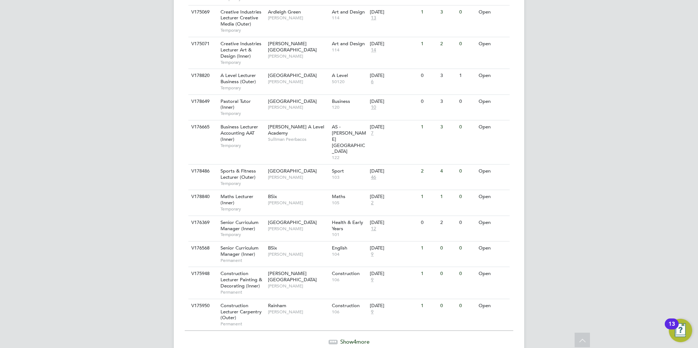
click at [362, 339] on span "Show 4 more" at bounding box center [354, 342] width 29 height 7
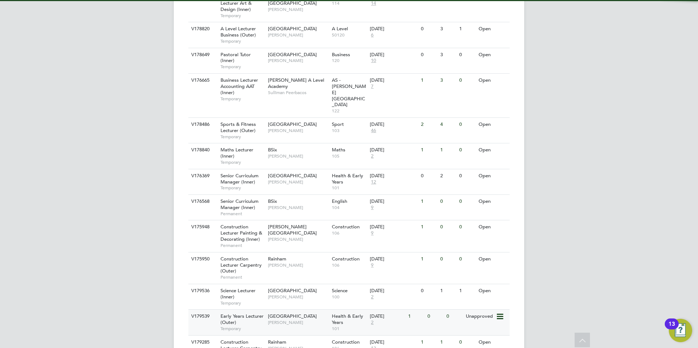
scroll to position [854, 0]
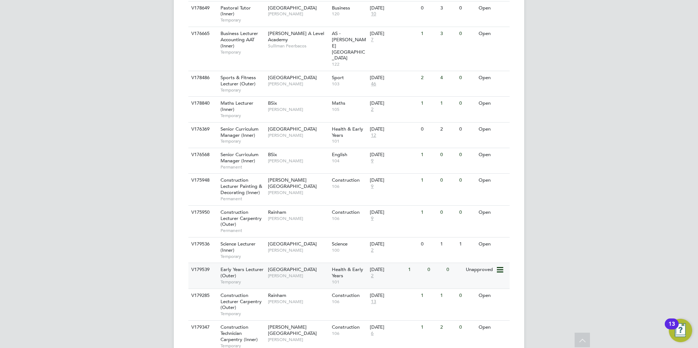
click at [309, 263] on div "V179539 Early Years Lecturer (Outer) Temporary Epping Forest Campus Carolina Ca…" at bounding box center [348, 276] width 321 height 26
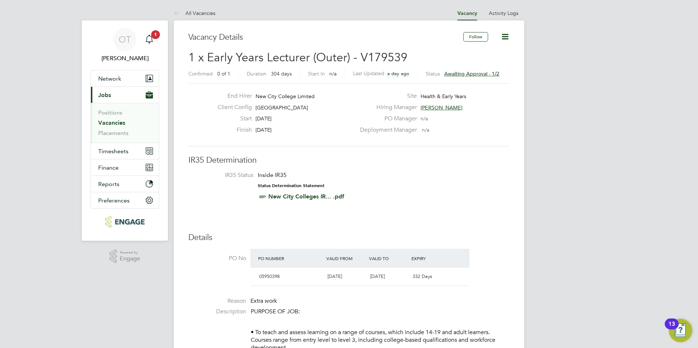
drag, startPoint x: 309, startPoint y: 108, endPoint x: 256, endPoint y: 107, distance: 52.2
click at [256, 107] on div "Client Config Epping Forest Campus" at bounding box center [284, 109] width 144 height 11
drag, startPoint x: 256, startPoint y: 107, endPoint x: 203, endPoint y: 12, distance: 108.1
click at [202, 13] on link "All Vacancies" at bounding box center [195, 13] width 42 height 7
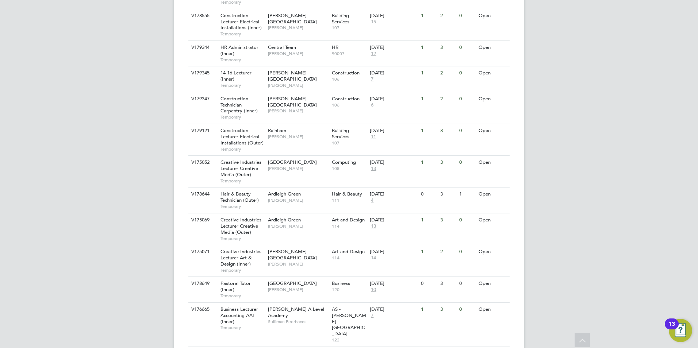
scroll to position [767, 0]
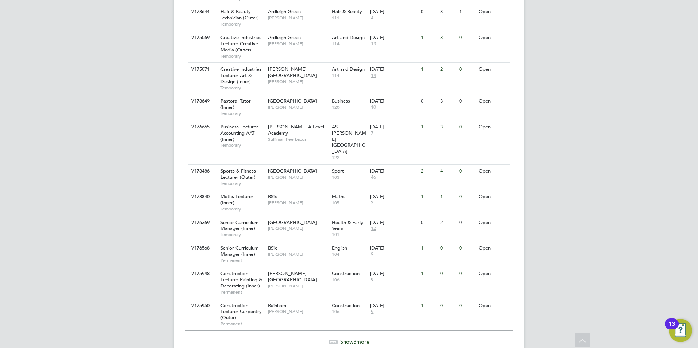
click at [388, 339] on div "Show 3 more" at bounding box center [349, 342] width 329 height 7
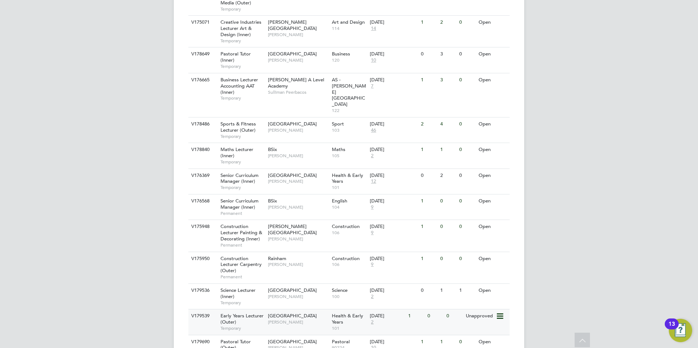
scroll to position [854, 0]
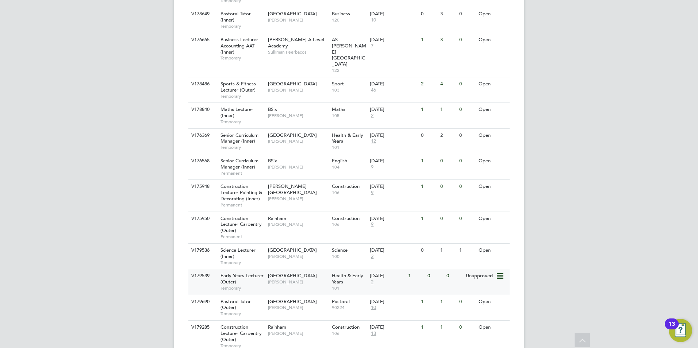
click at [429, 269] on div "0" at bounding box center [435, 276] width 19 height 14
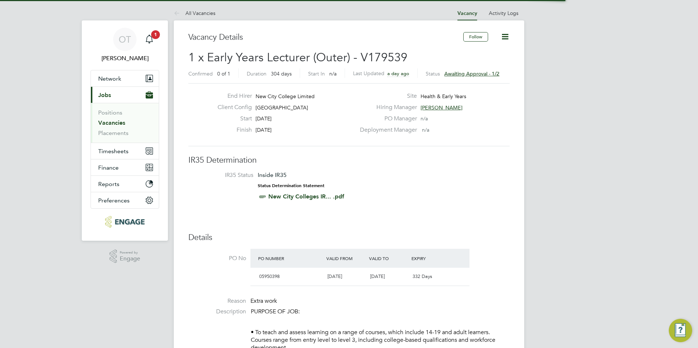
click at [493, 70] on span "Awaiting approval - 1/2" at bounding box center [471, 73] width 55 height 7
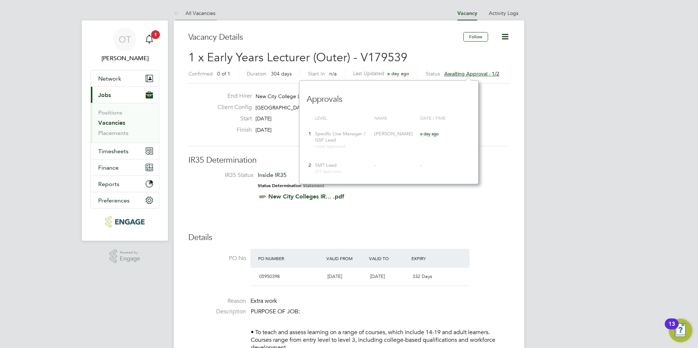
click at [196, 14] on link "All Vacancies" at bounding box center [195, 13] width 42 height 7
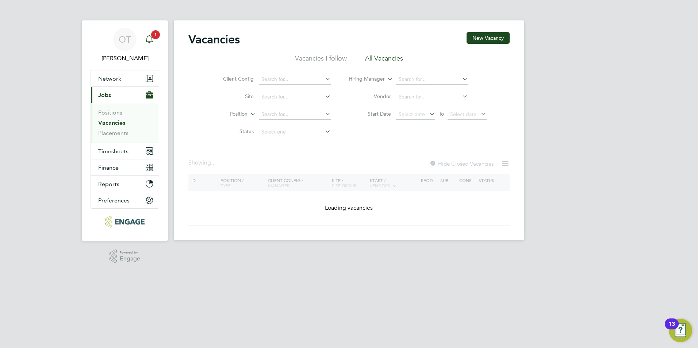
click at [151, 38] on icon "Main navigation" at bounding box center [149, 39] width 9 height 9
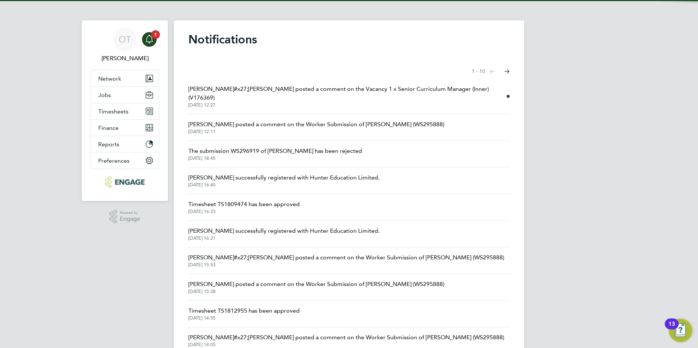
click at [303, 102] on span "[DATE] 12:27" at bounding box center [347, 105] width 318 height 6
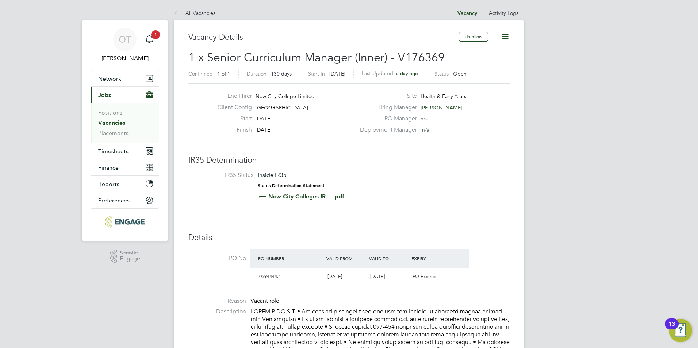
click at [203, 10] on link "All Vacancies" at bounding box center [195, 13] width 42 height 7
